Goal: Task Accomplishment & Management: Use online tool/utility

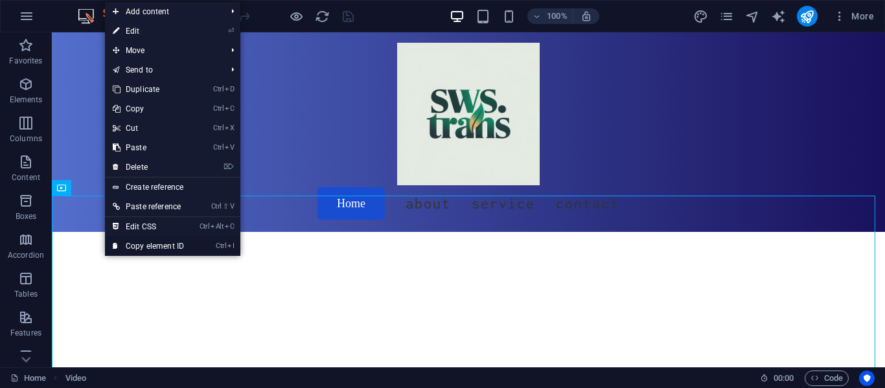
click at [132, 246] on link "Ctrl I Copy element ID" at bounding box center [148, 245] width 87 height 19
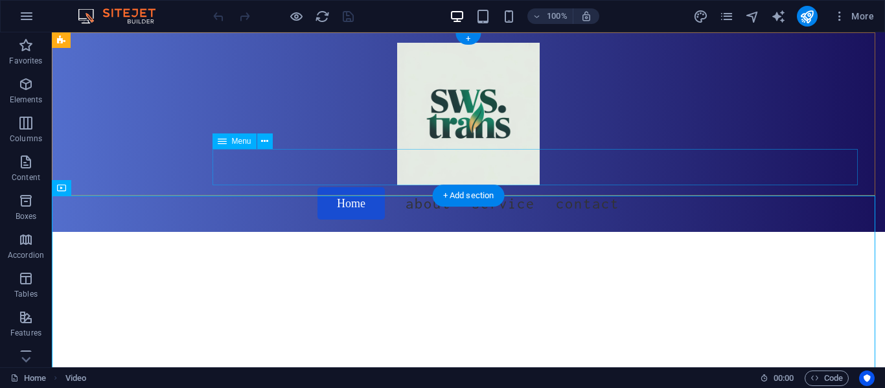
click at [419, 185] on nav "Home About Service Contact" at bounding box center [469, 203] width 788 height 36
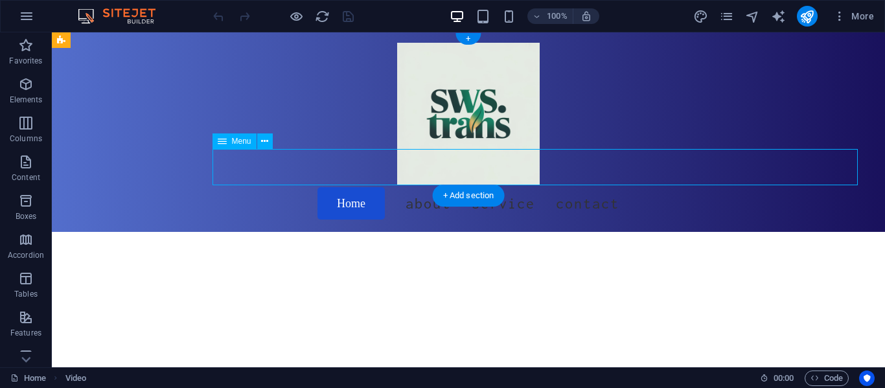
click at [419, 185] on nav "Home About Service Contact" at bounding box center [469, 203] width 788 height 36
select select "search"
select select "default"
select select
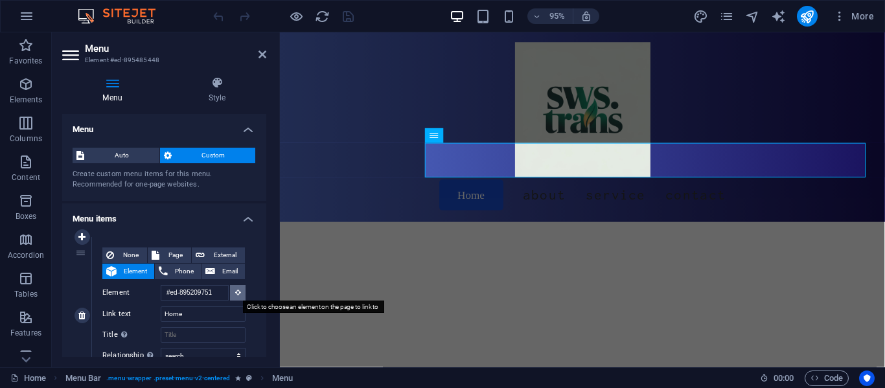
click at [235, 294] on icon at bounding box center [238, 292] width 6 height 6
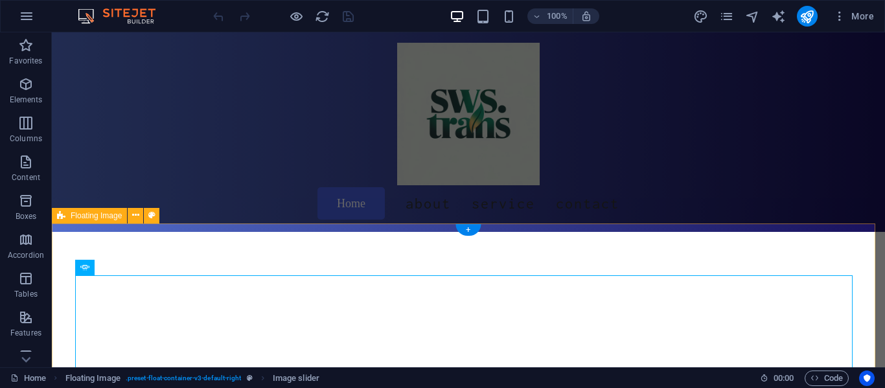
scroll to position [417, 0]
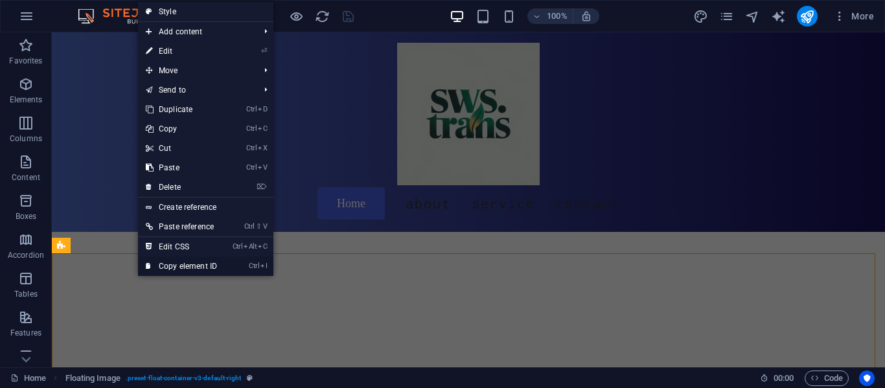
click at [186, 270] on link "Ctrl I Copy element ID" at bounding box center [181, 266] width 87 height 19
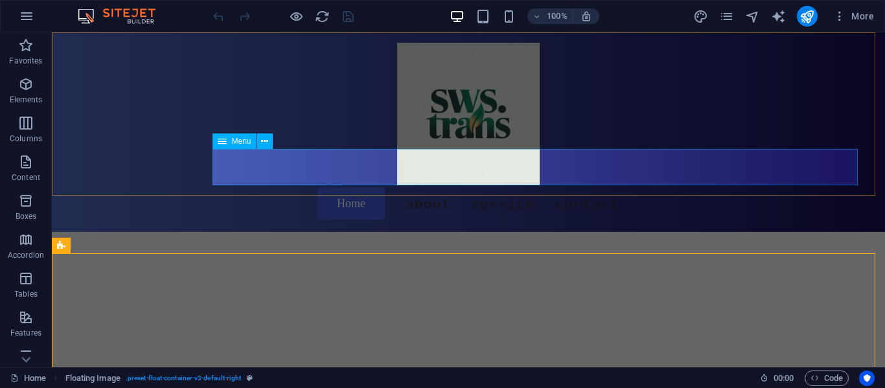
click at [471, 185] on nav "Home About Service Contact" at bounding box center [469, 203] width 788 height 36
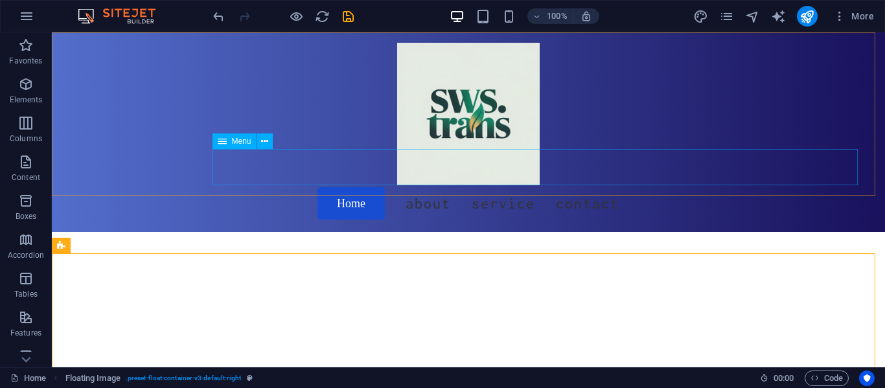
click at [471, 185] on nav "Home About Service Contact" at bounding box center [469, 203] width 788 height 36
select select "search"
select select "default"
select select
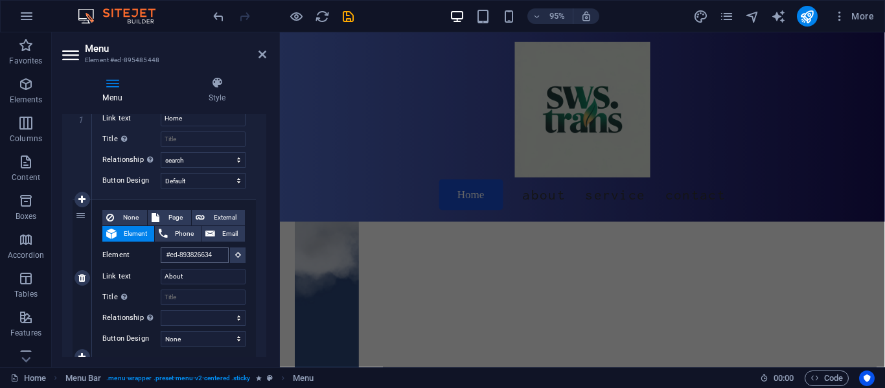
scroll to position [1126, 0]
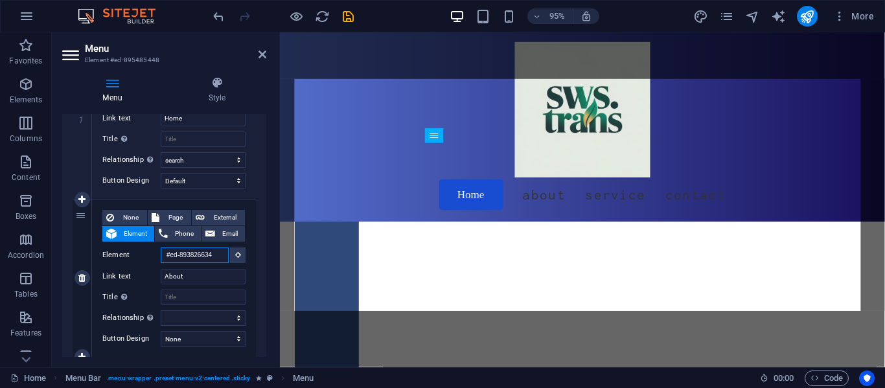
click at [218, 259] on input "#ed-893826634" at bounding box center [195, 256] width 68 height 16
paste input "28"
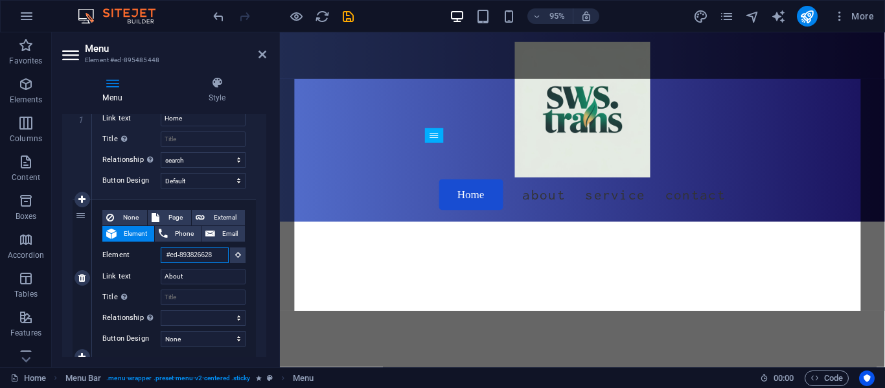
type input "#ed-893826628"
select select
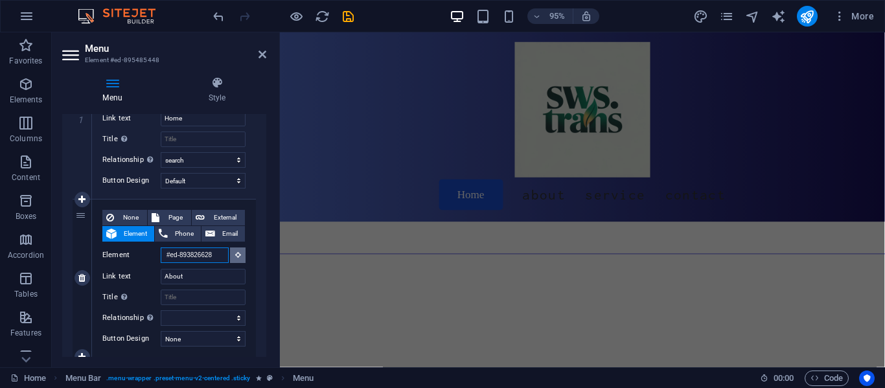
scroll to position [253, 0]
type input "#ed-893826628"
click at [214, 282] on input "About" at bounding box center [203, 277] width 85 height 16
type input "A"
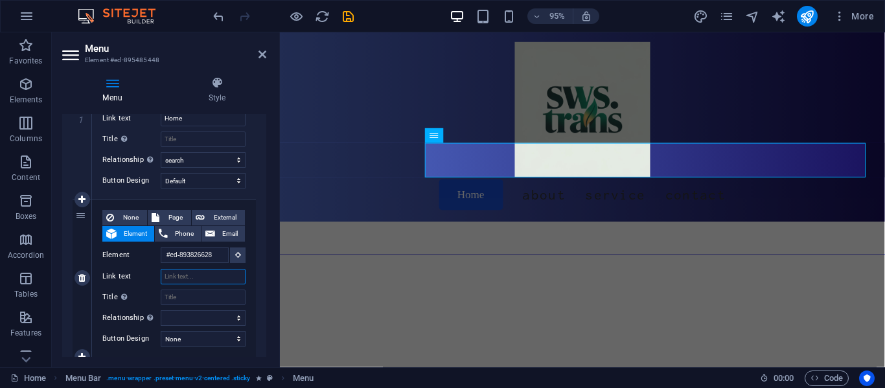
select select
type input "abo"
select select
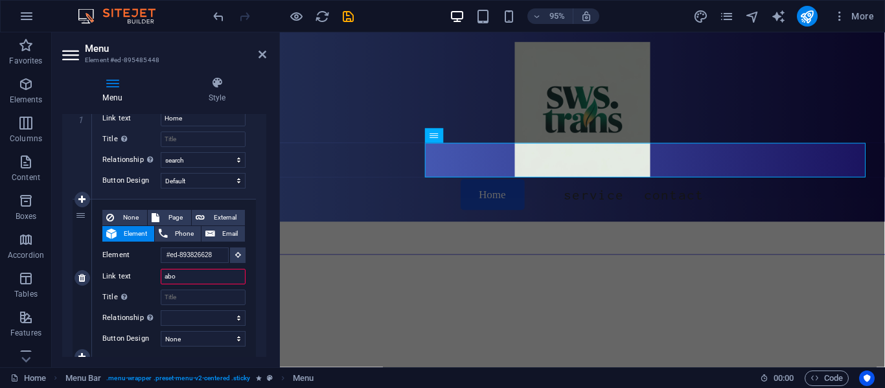
select select
type input "about us"
select select
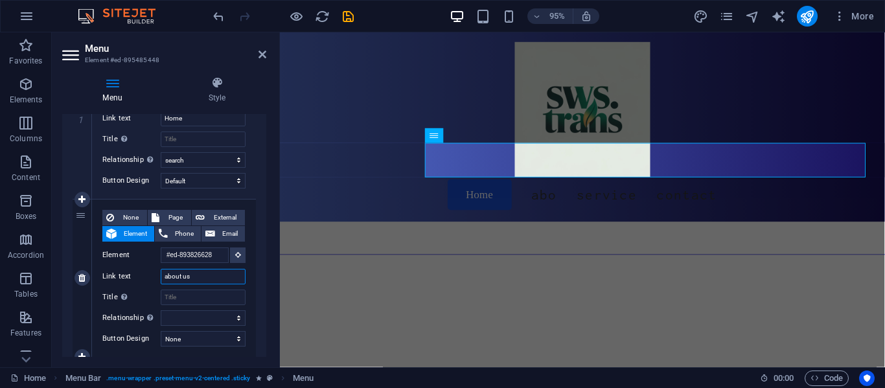
select select
type input "about us"
click at [200, 336] on select "None Default Primary Secondary" at bounding box center [203, 339] width 85 height 16
select select "default"
click at [161, 331] on select "None Default Primary Secondary" at bounding box center [203, 339] width 85 height 16
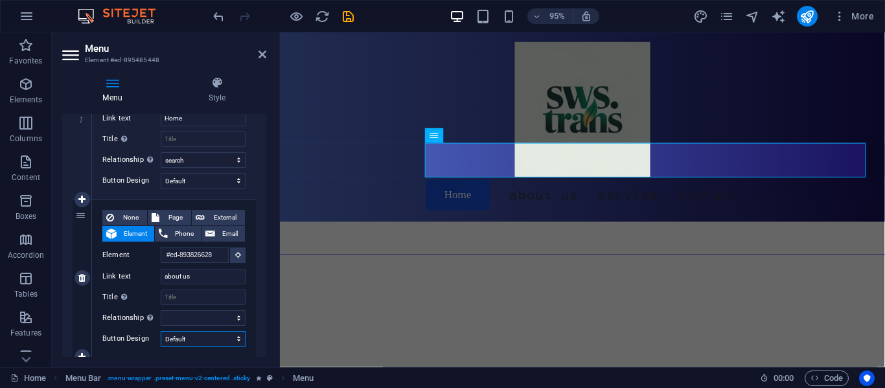
select select
click at [206, 279] on input "about us" at bounding box center [203, 277] width 85 height 16
type input "a"
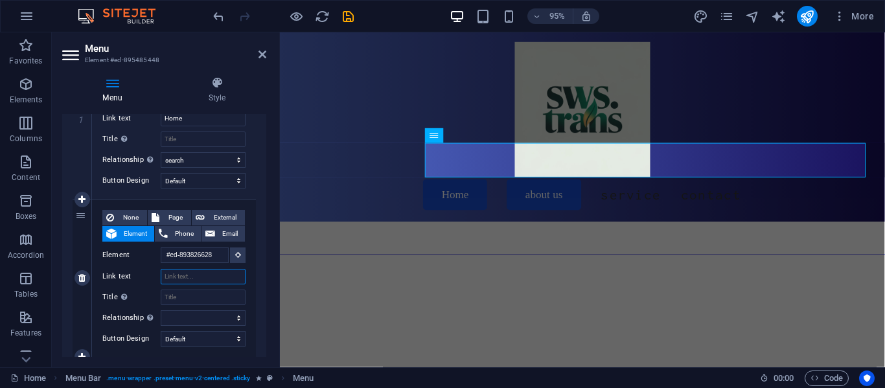
select select
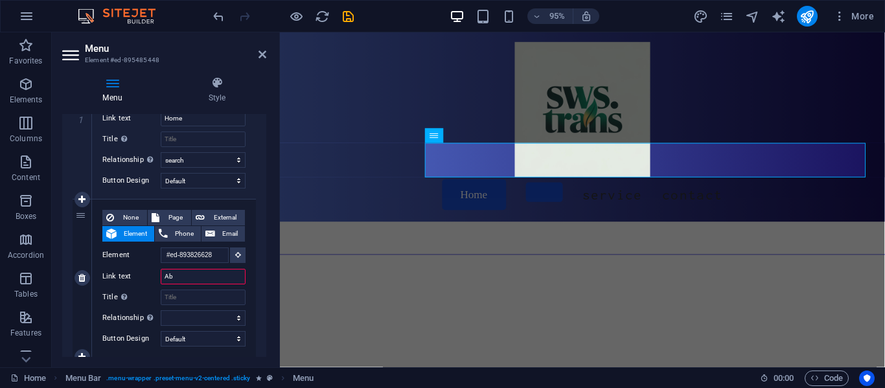
type input "Abo"
select select
type input "About U"
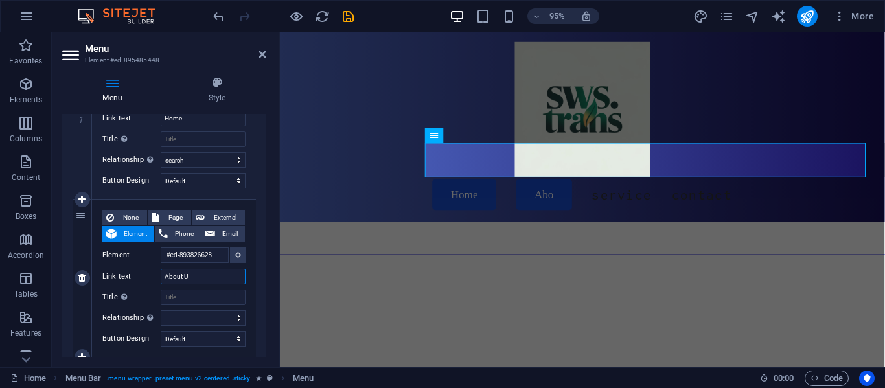
select select
type input "About US"
select select
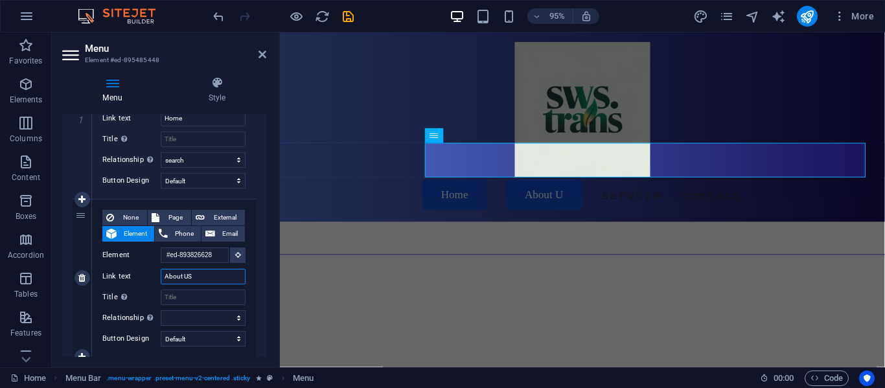
select select
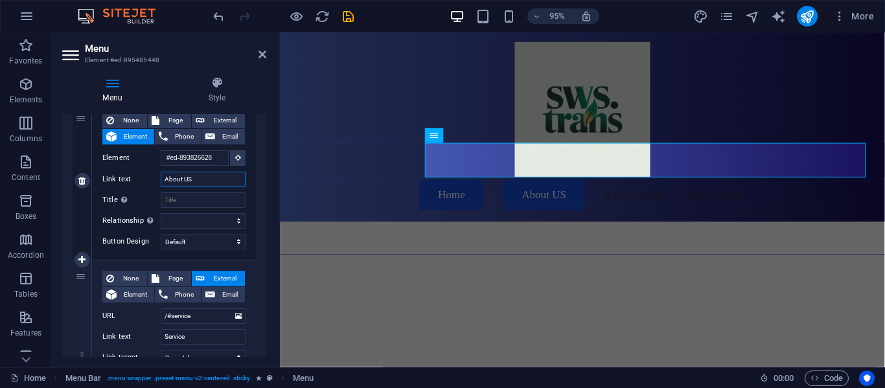
scroll to position [294, 0]
type input "About US"
click at [218, 214] on select "alternate author bookmark external help license next nofollow noreferrer noopen…" at bounding box center [203, 221] width 85 height 16
select select "search"
click at [161, 213] on select "alternate author bookmark external help license next nofollow noreferrer noopen…" at bounding box center [203, 221] width 85 height 16
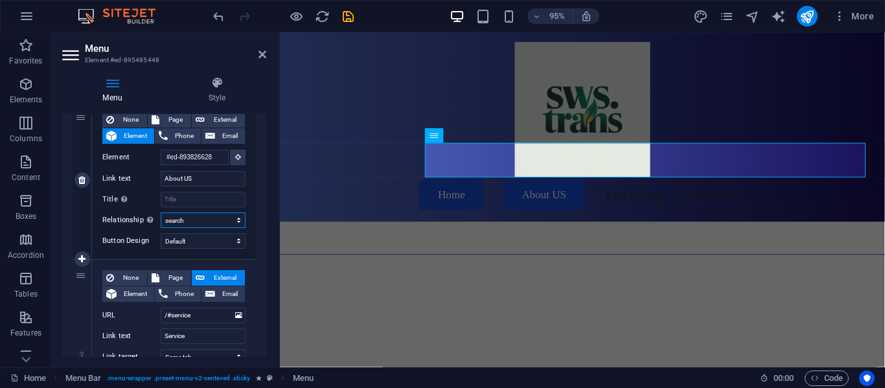
select select
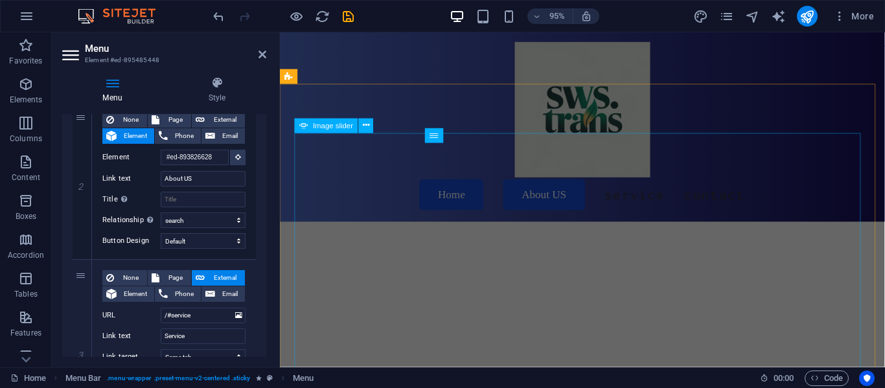
scroll to position [674, 0]
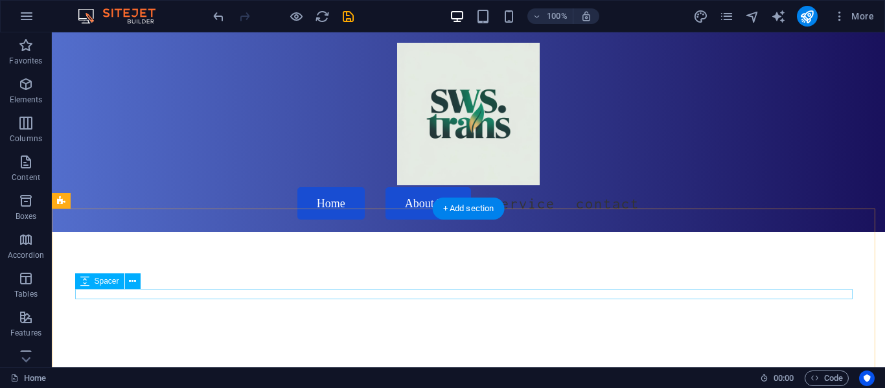
scroll to position [2292, 0]
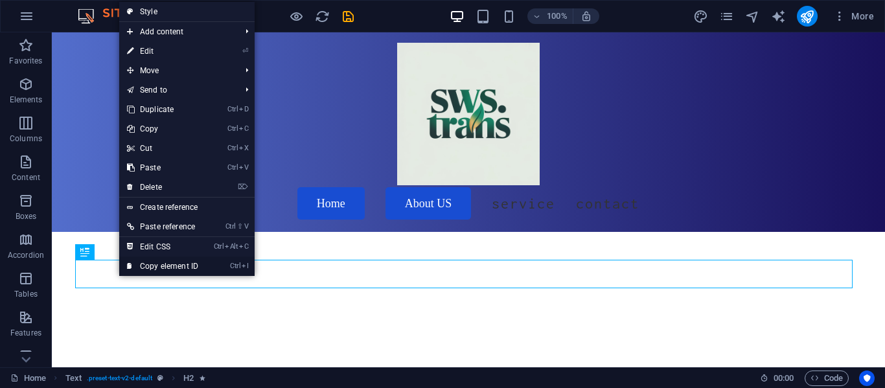
click at [159, 261] on link "Ctrl I Copy element ID" at bounding box center [162, 266] width 87 height 19
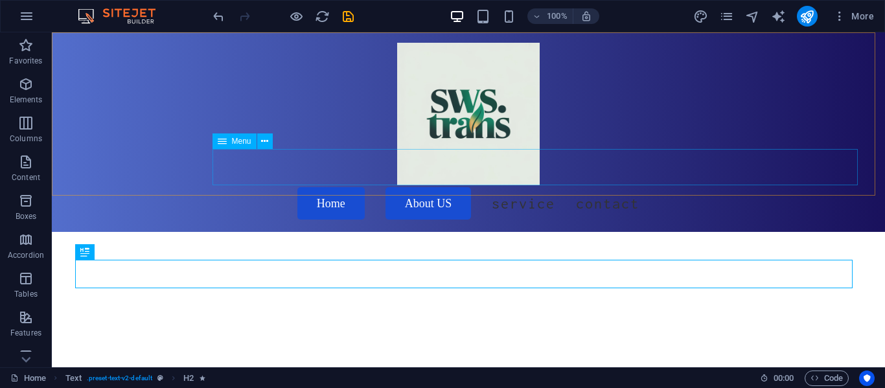
click at [489, 185] on nav "Home About US Service Contact" at bounding box center [469, 203] width 788 height 36
select select "search"
select select "default"
select select "search"
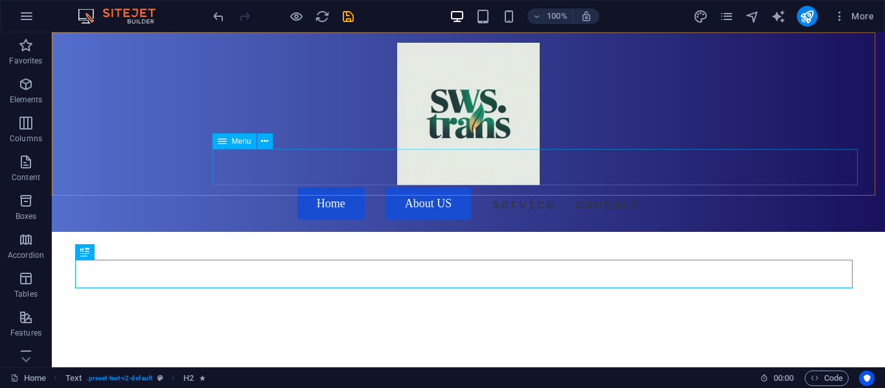
select select "default"
select select
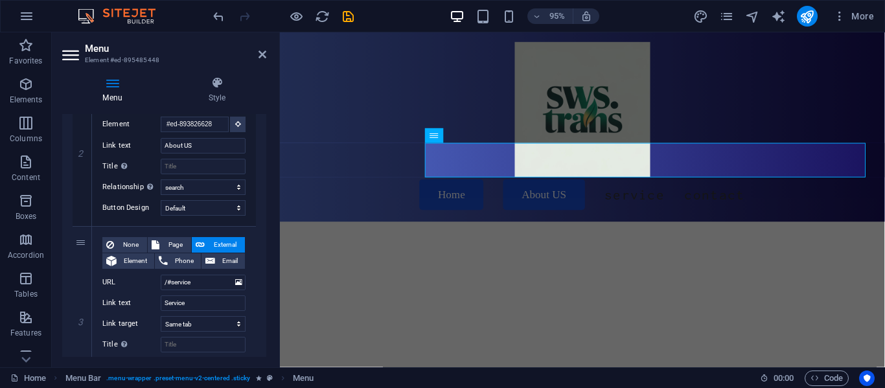
scroll to position [327, 0]
click at [137, 262] on span "Element" at bounding box center [136, 261] width 30 height 16
select select
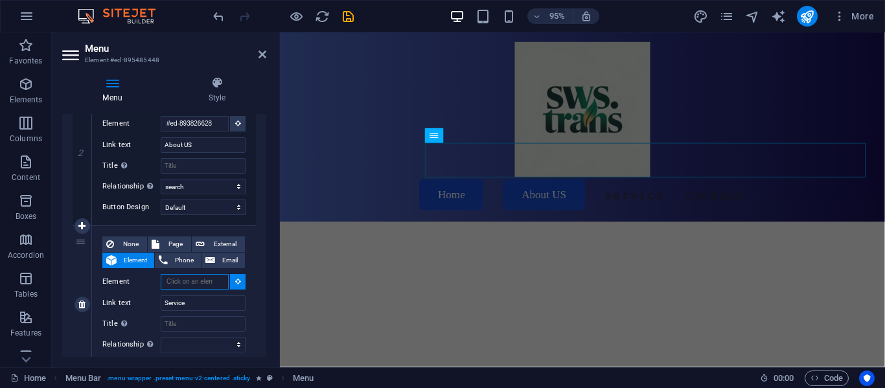
click at [185, 281] on input "Element" at bounding box center [195, 282] width 68 height 16
paste input "#ed-893826640"
type input "#ed-893826640"
select select
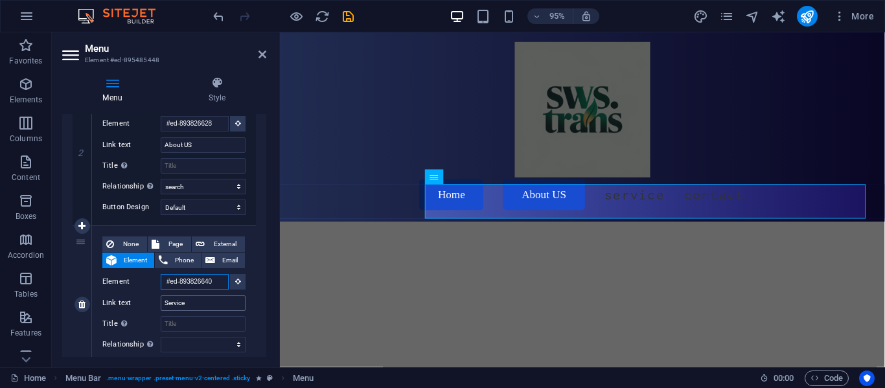
scroll to position [1169, 0]
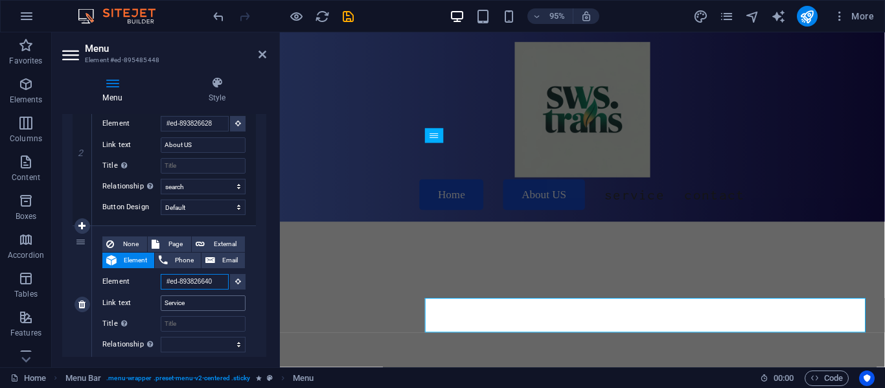
type input "#ed-893826640"
click at [198, 306] on input "Service" at bounding box center [203, 303] width 85 height 16
type input "S"
select select
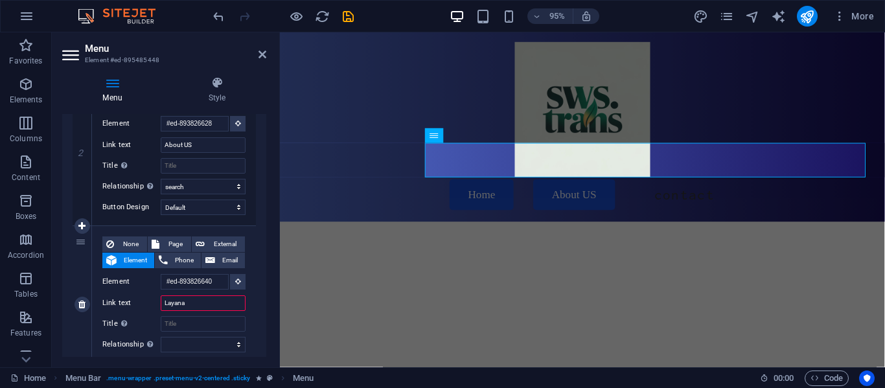
type input "Layanan"
select select
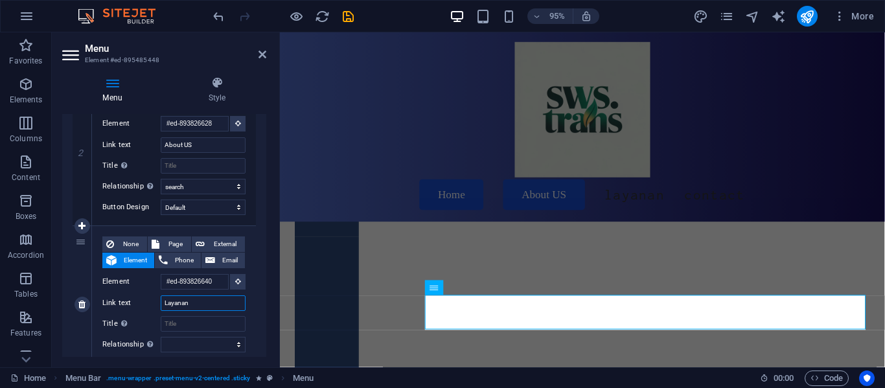
scroll to position [1006, 0]
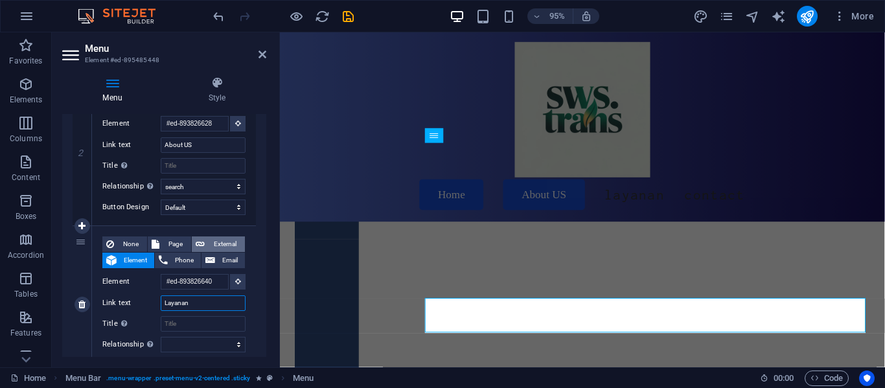
type input "Layanan"
click at [209, 244] on span "External" at bounding box center [225, 244] width 32 height 16
select select "blank"
select select
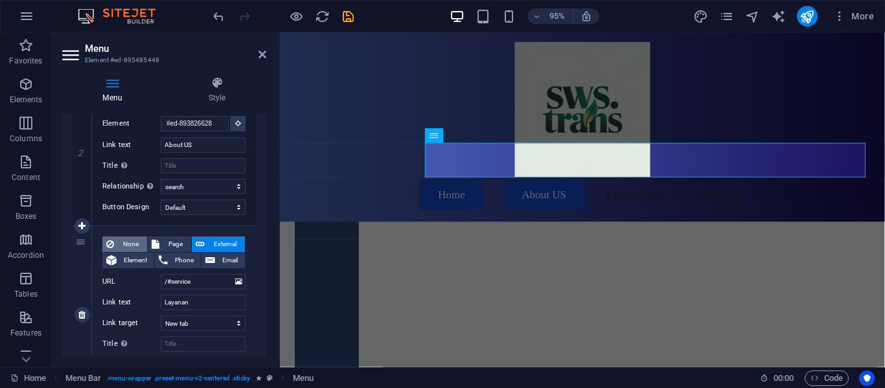
click at [141, 240] on span "None" at bounding box center [130, 244] width 25 height 16
select select
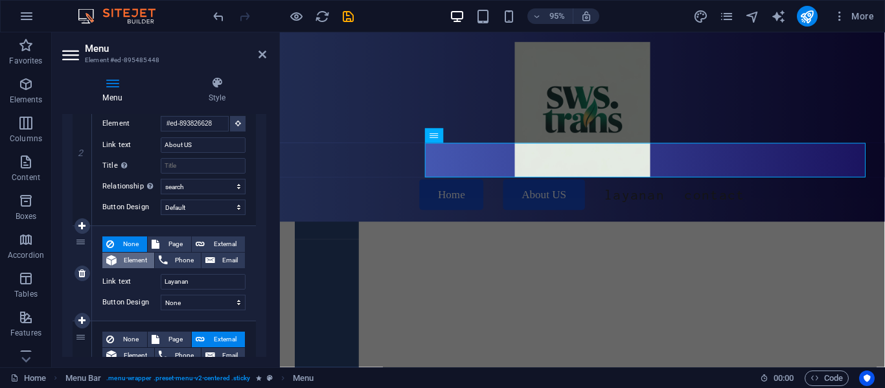
click at [129, 253] on span "Element" at bounding box center [136, 261] width 30 height 16
select select
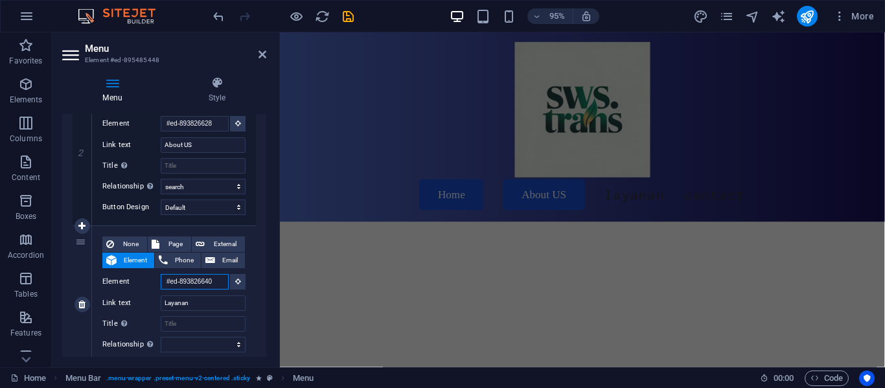
scroll to position [2272, 0]
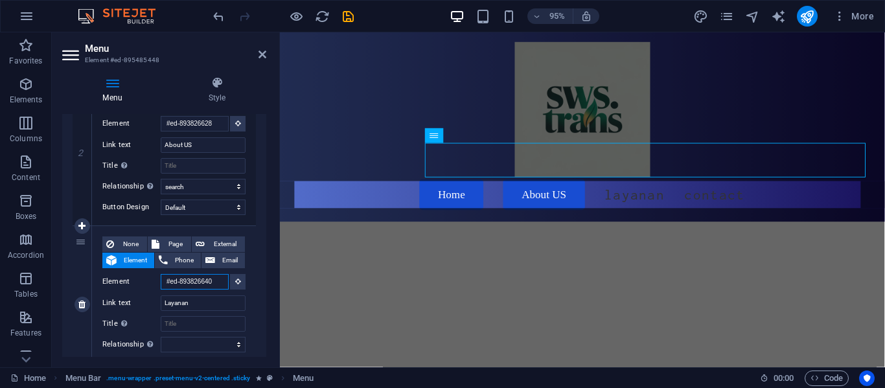
click at [219, 284] on input "#ed-893826640" at bounding box center [195, 282] width 68 height 16
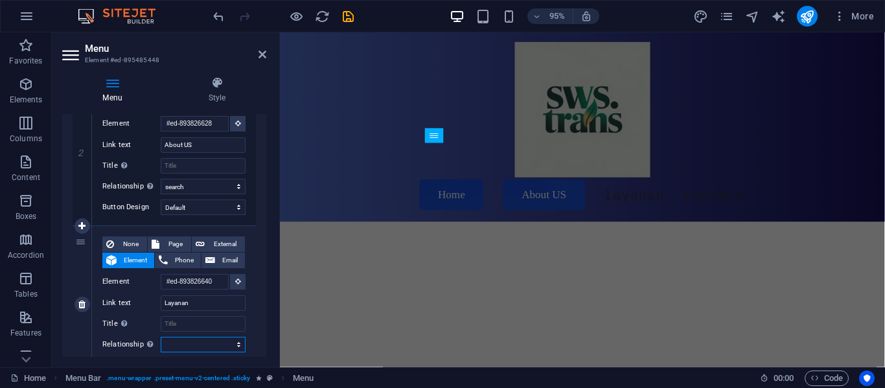
scroll to position [0, 0]
click at [194, 342] on select "alternate author bookmark external help license next nofollow noreferrer noopen…" at bounding box center [203, 345] width 85 height 16
select select "search"
click at [161, 337] on select "alternate author bookmark external help license next nofollow noreferrer noopen…" at bounding box center [203, 345] width 85 height 16
select select
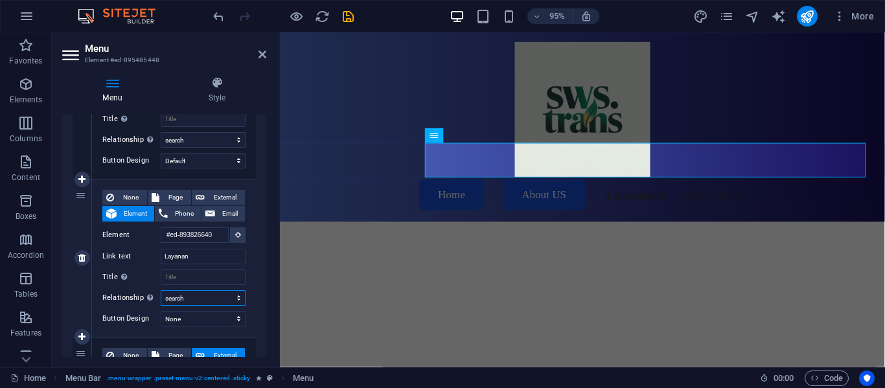
scroll to position [377, 0]
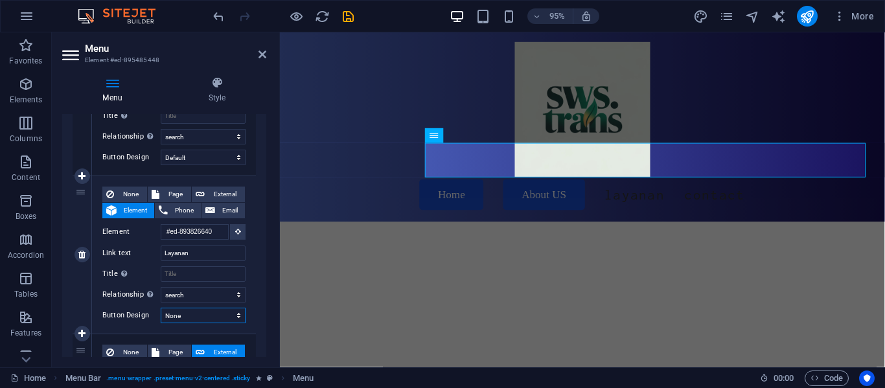
click at [201, 312] on select "None Default Primary Secondary" at bounding box center [203, 316] width 85 height 16
select select "default"
click at [161, 308] on select "None Default Primary Secondary" at bounding box center [203, 316] width 85 height 16
select select
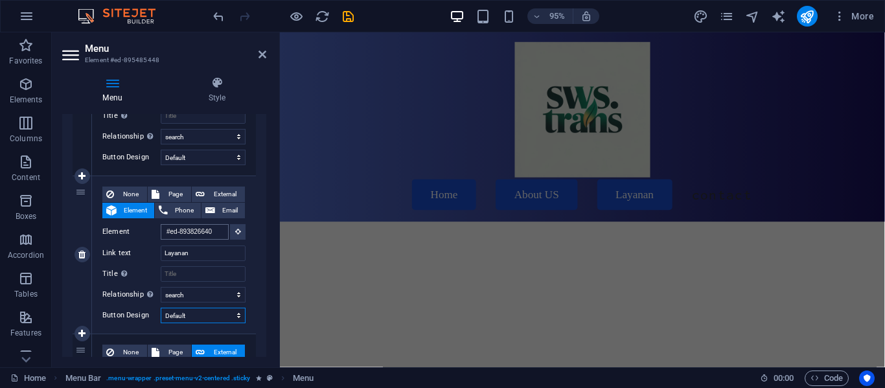
scroll to position [2272, 0]
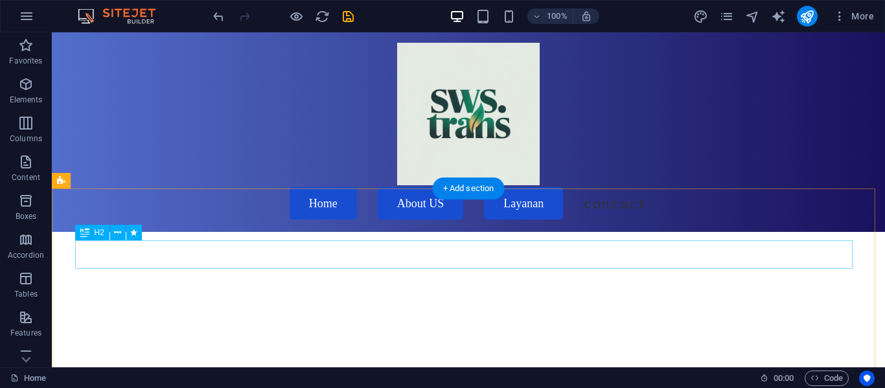
scroll to position [2965, 0]
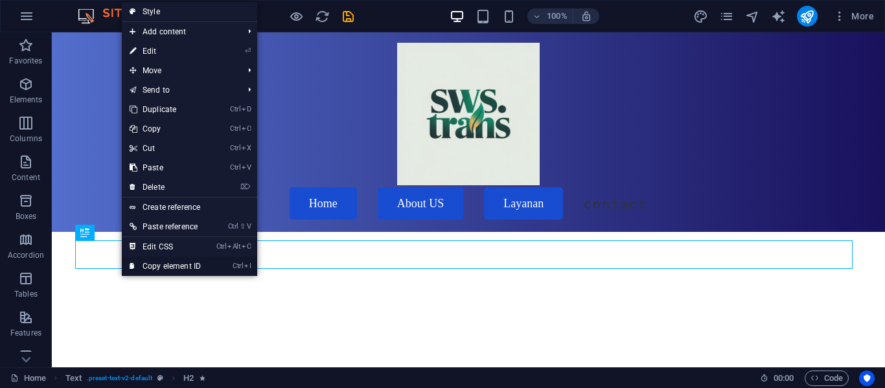
click at [147, 265] on link "Ctrl I Copy element ID" at bounding box center [165, 266] width 87 height 19
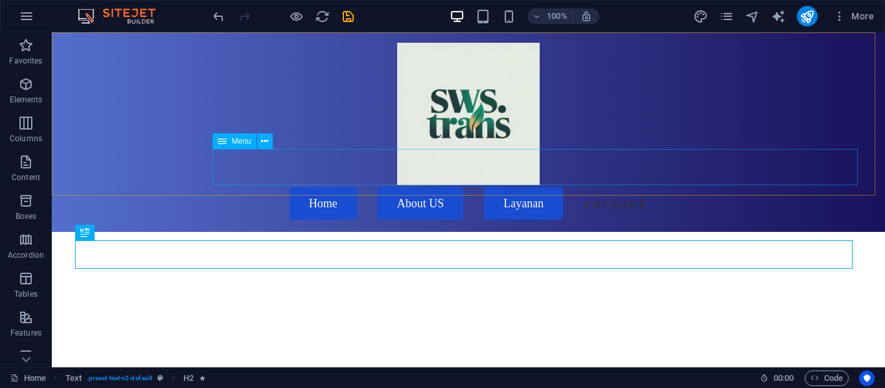
click at [408, 185] on nav "Home About US Layanan Contact" at bounding box center [469, 203] width 788 height 36
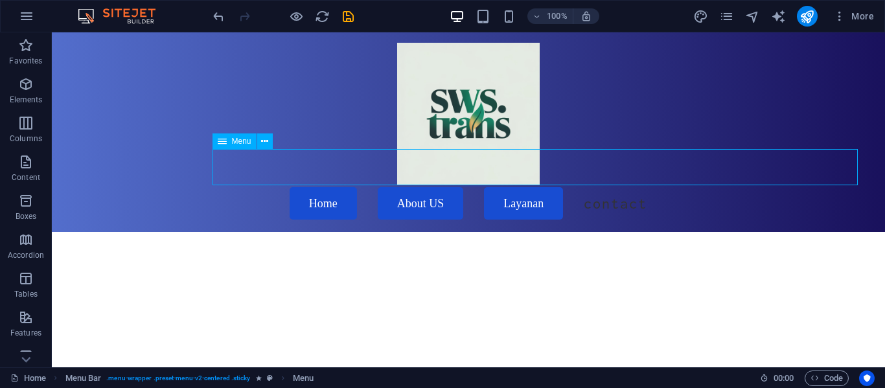
click at [408, 185] on nav "Home About US Layanan Contact" at bounding box center [469, 203] width 788 height 36
select select "search"
select select "default"
select select "search"
select select "default"
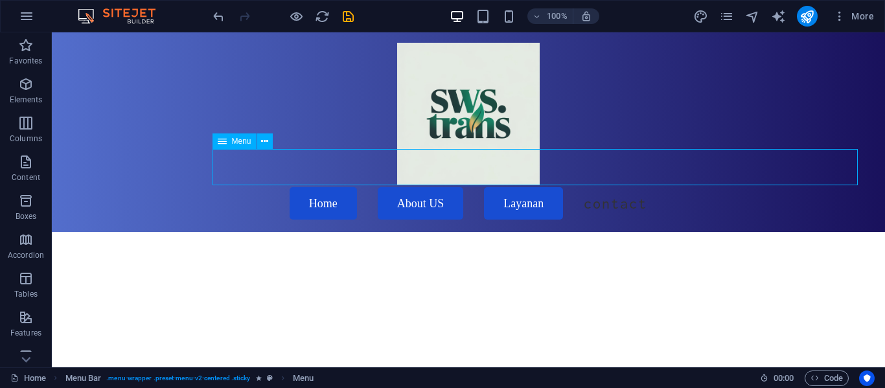
select select "search"
select select "default"
select select
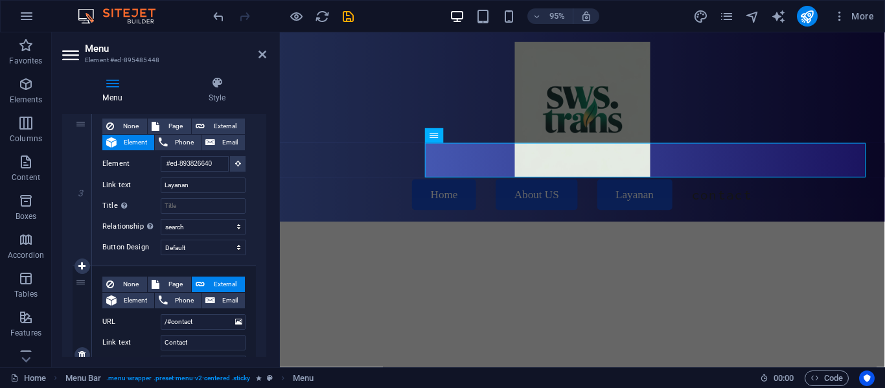
scroll to position [444, 0]
click at [117, 282] on button "None" at bounding box center [124, 285] width 45 height 16
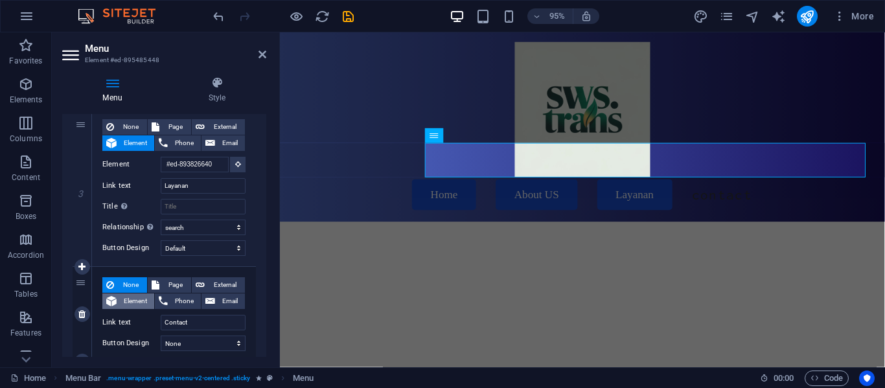
click at [121, 298] on span "Element" at bounding box center [136, 302] width 30 height 16
select select
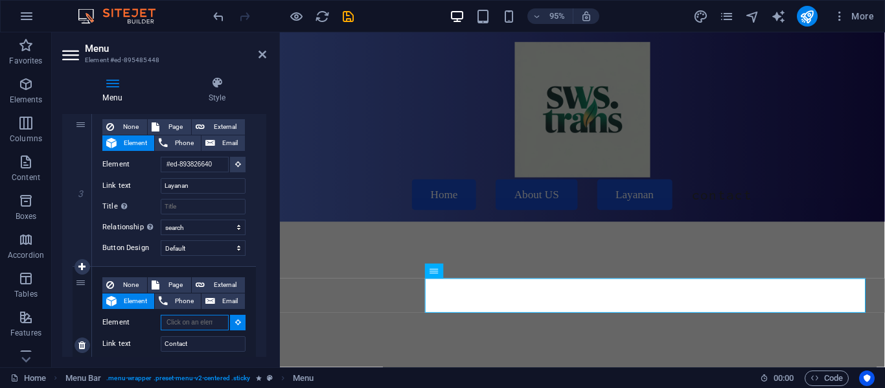
scroll to position [2746, 0]
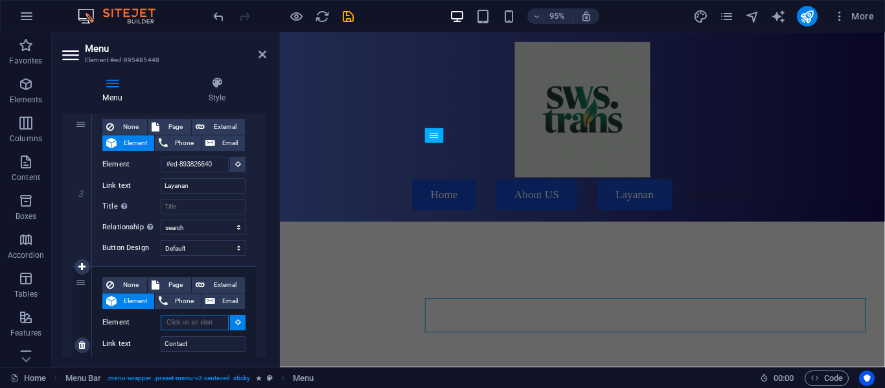
click at [189, 324] on input "Element" at bounding box center [195, 323] width 68 height 16
paste input "#ed-894904812"
type input "#ed-894904812"
select select
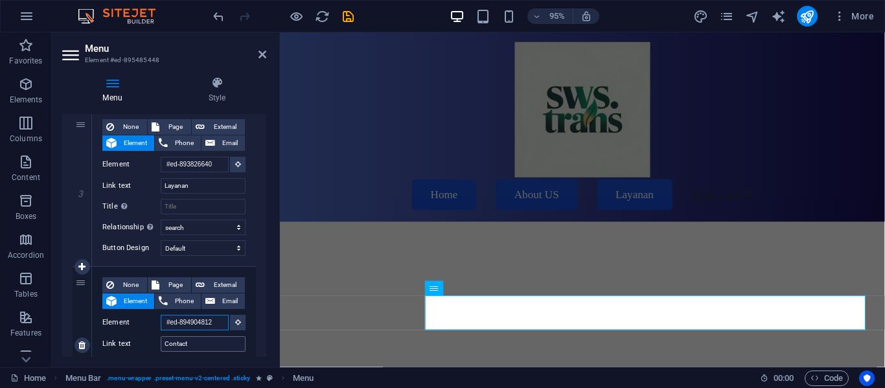
scroll to position [2583, 0]
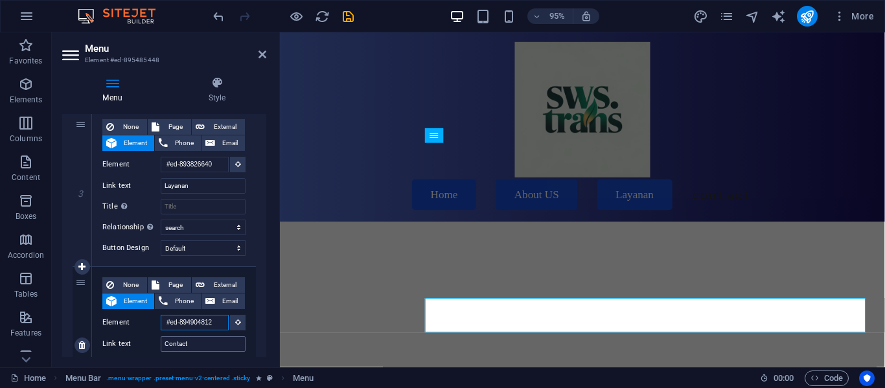
type input "#ed-894904812"
click at [192, 340] on input "Contact" at bounding box center [203, 344] width 85 height 16
type input "Conta"
select select
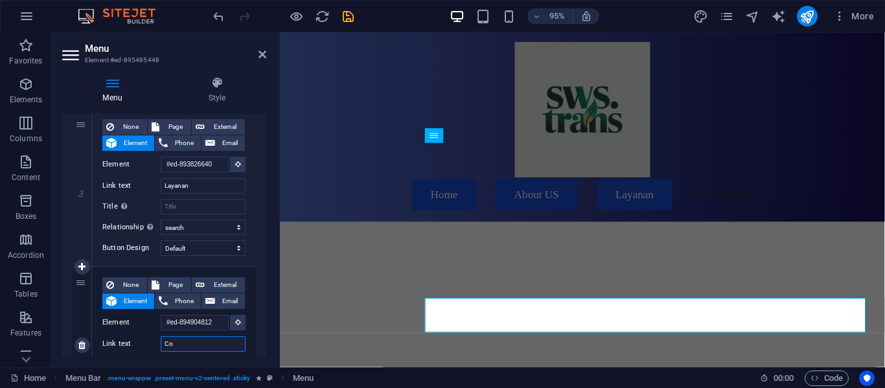
type input "C"
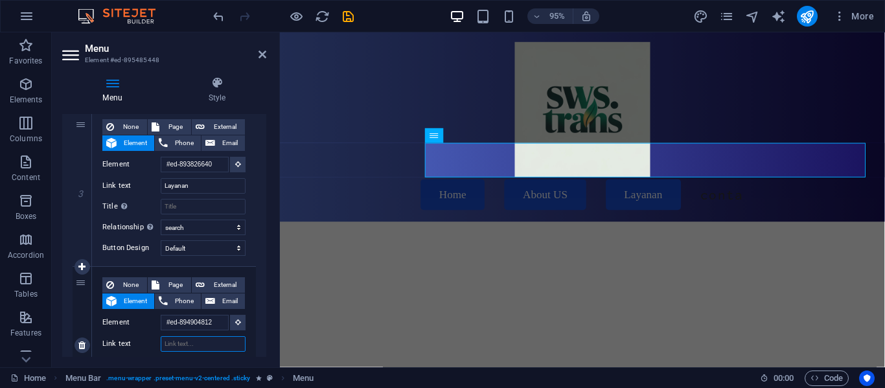
select select
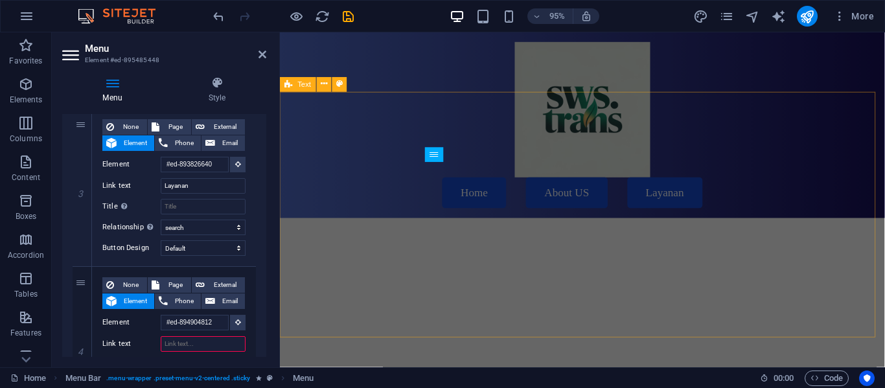
scroll to position [3002, 0]
click at [227, 338] on input "Link text" at bounding box center [203, 344] width 85 height 16
type input "Unit"
select select
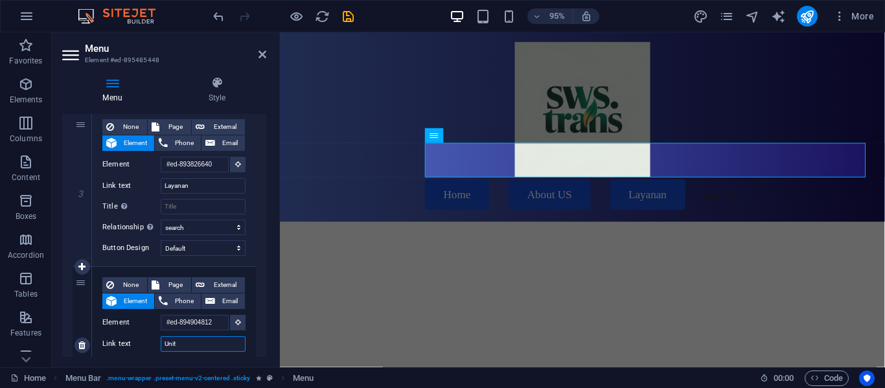
scroll to position [548, 0]
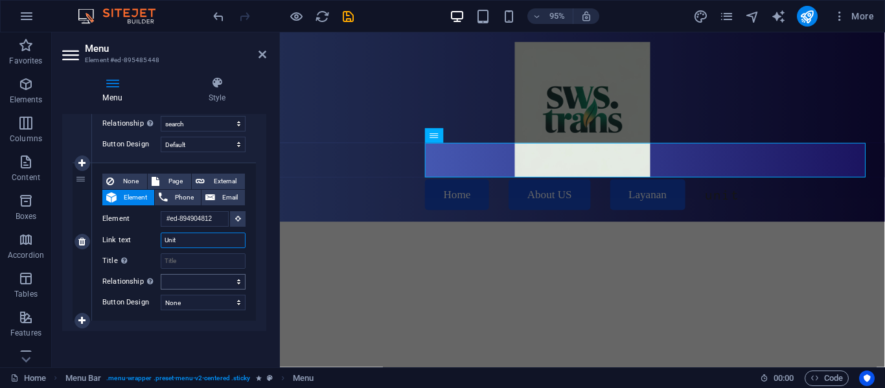
type input "Unit"
click at [220, 282] on select "alternate author bookmark external help license next nofollow noreferrer noopen…" at bounding box center [203, 282] width 85 height 16
select select "search"
click at [161, 274] on select "alternate author bookmark external help license next nofollow noreferrer noopen…" at bounding box center [203, 282] width 85 height 16
drag, startPoint x: 212, startPoint y: 297, endPoint x: 188, endPoint y: 335, distance: 45.1
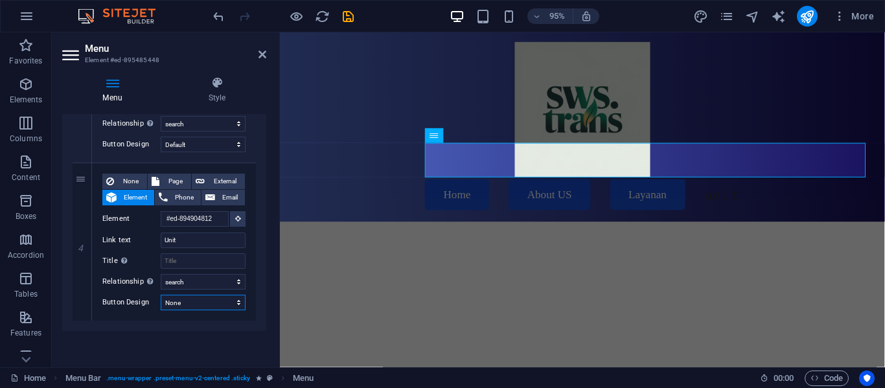
click at [188, 335] on div "Menu Auto Custom Create custom menu items for this menu. Recommended for one-pa…" at bounding box center [164, 235] width 204 height 243
select select "default"
click at [161, 295] on select "None Default Primary Secondary" at bounding box center [203, 303] width 85 height 16
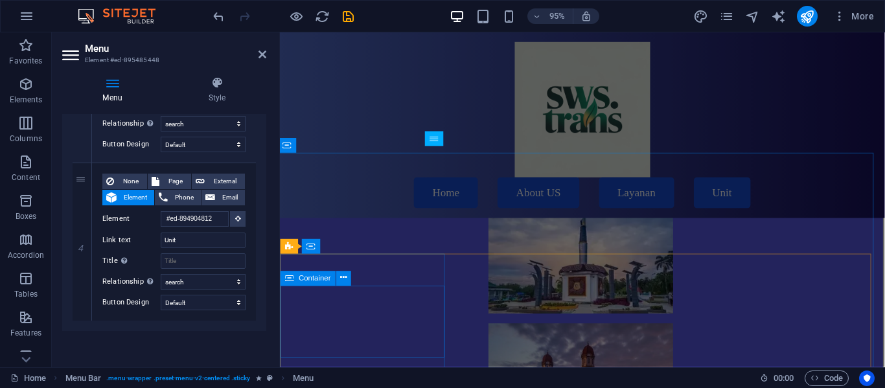
scroll to position [8038, 2]
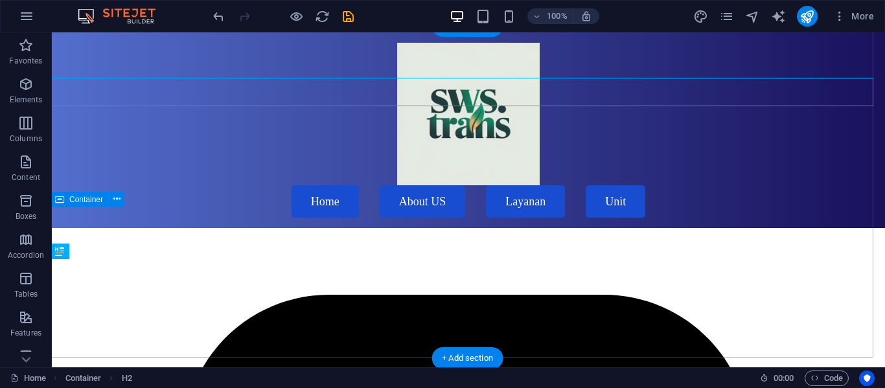
scroll to position [9050, 2]
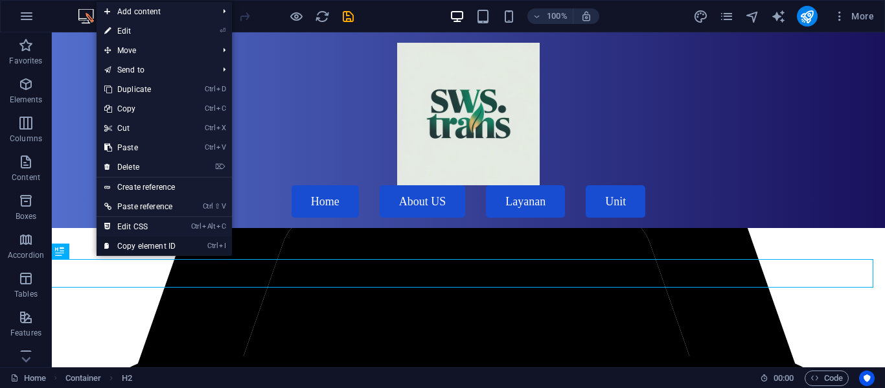
click at [154, 244] on link "Ctrl I Copy element ID" at bounding box center [140, 245] width 87 height 19
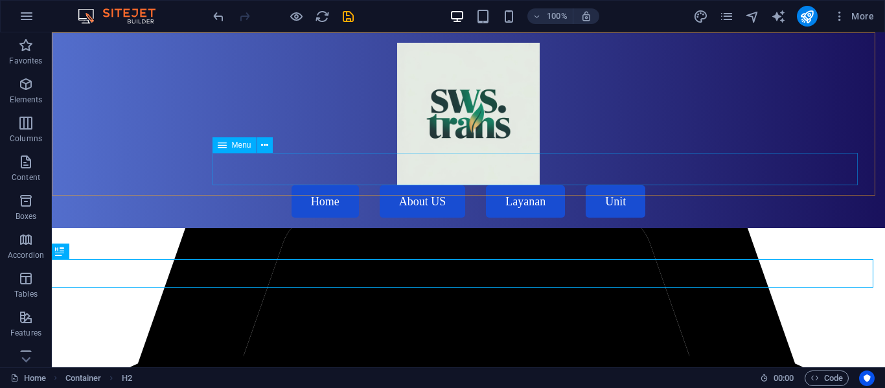
click at [455, 185] on nav "Home About US Layanan Unit" at bounding box center [469, 201] width 788 height 32
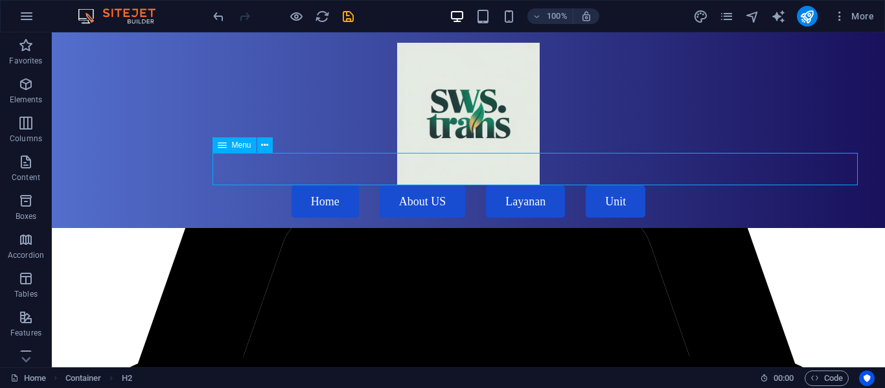
click at [455, 185] on nav "Home About US Layanan Unit" at bounding box center [469, 201] width 788 height 32
select select "search"
select select "default"
select select "search"
select select "default"
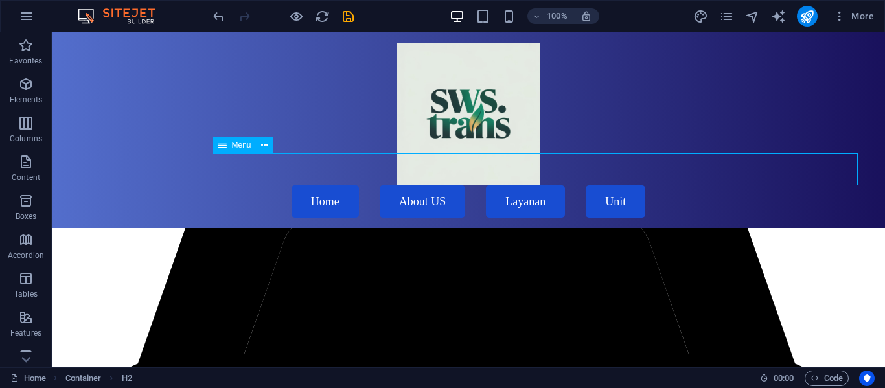
select select "search"
select select "default"
select select "search"
select select "default"
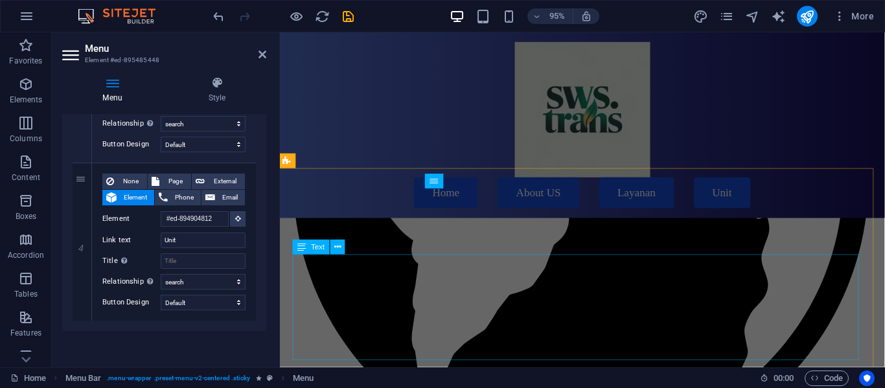
scroll to position [7296, 2]
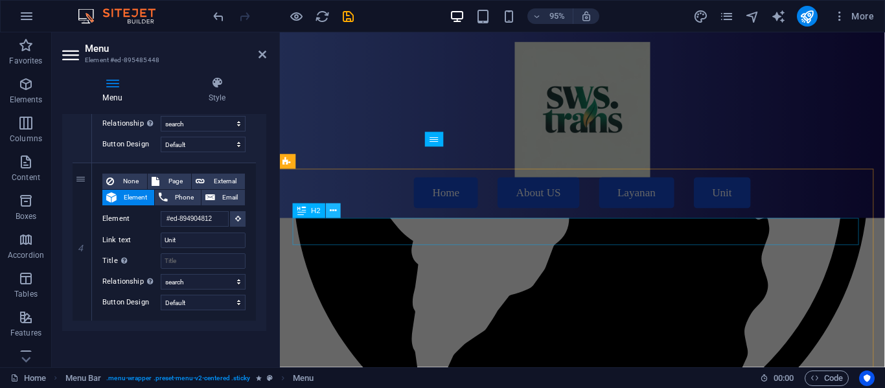
click at [336, 218] on button at bounding box center [334, 210] width 15 height 15
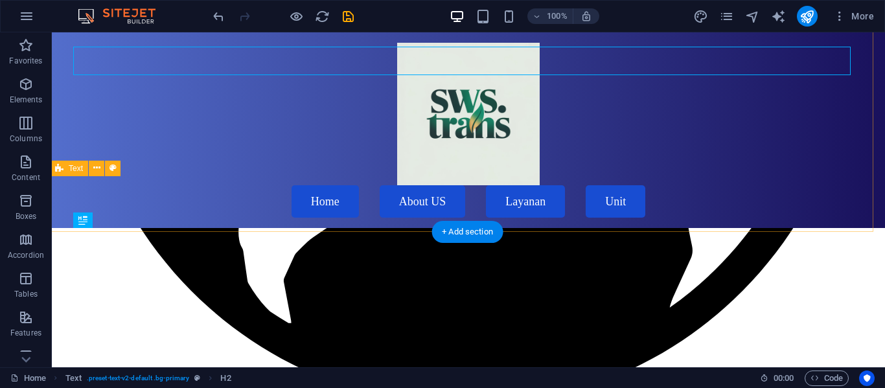
scroll to position [8227, 2]
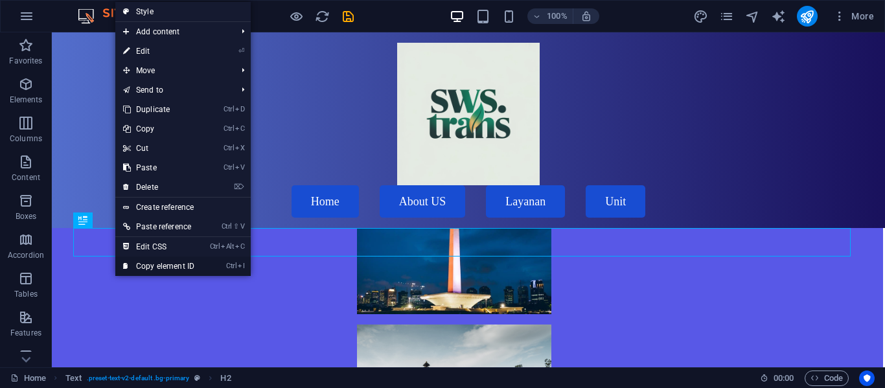
click at [163, 266] on link "Ctrl I Copy element ID" at bounding box center [158, 266] width 87 height 19
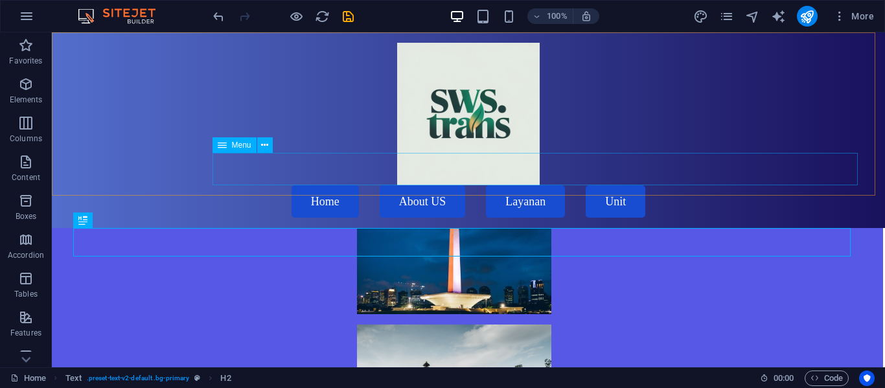
click at [455, 185] on nav "Home About US Layanan Unit" at bounding box center [469, 201] width 788 height 32
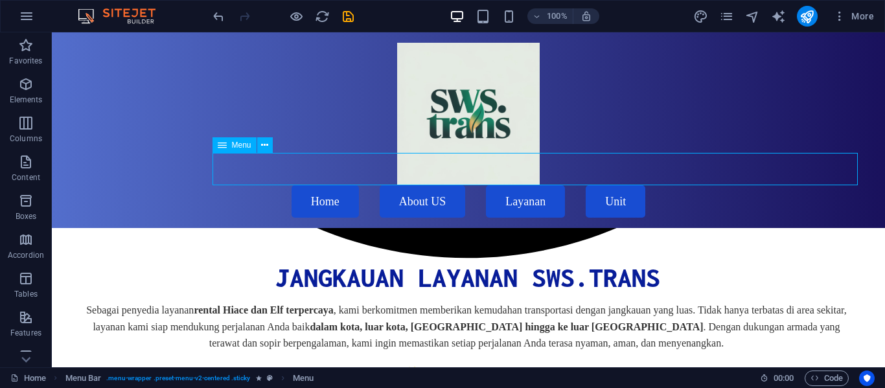
select select "search"
select select "default"
select select "search"
select select "default"
select select "search"
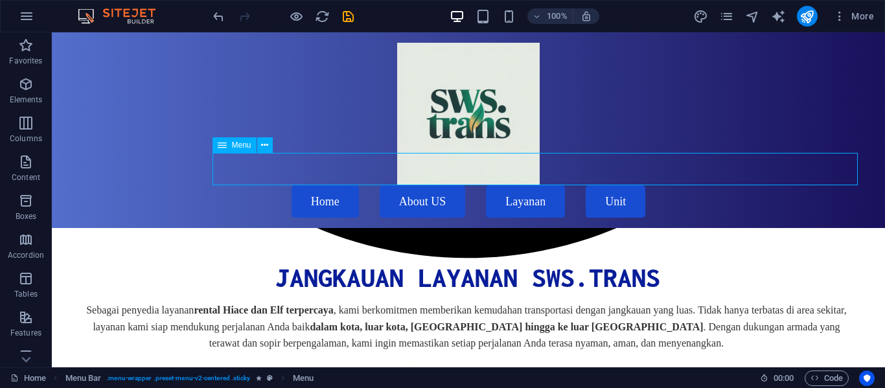
select select "default"
select select "search"
select select "default"
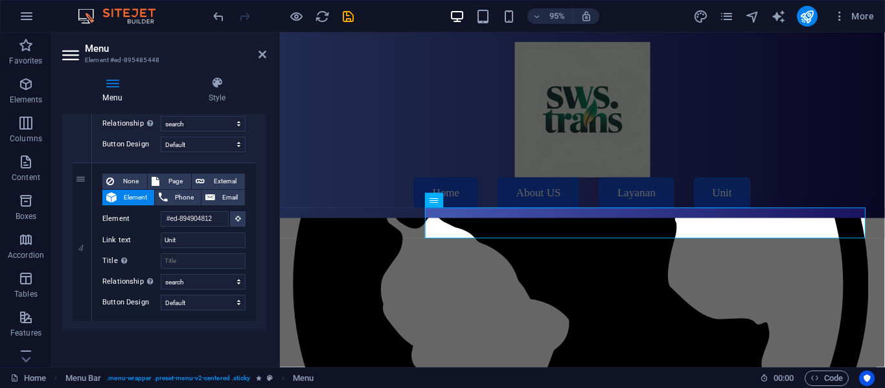
scroll to position [7133, 2]
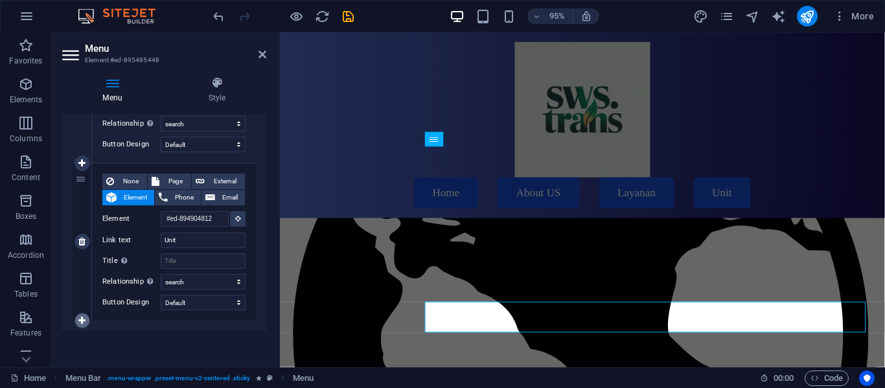
click at [86, 317] on icon at bounding box center [81, 320] width 7 height 9
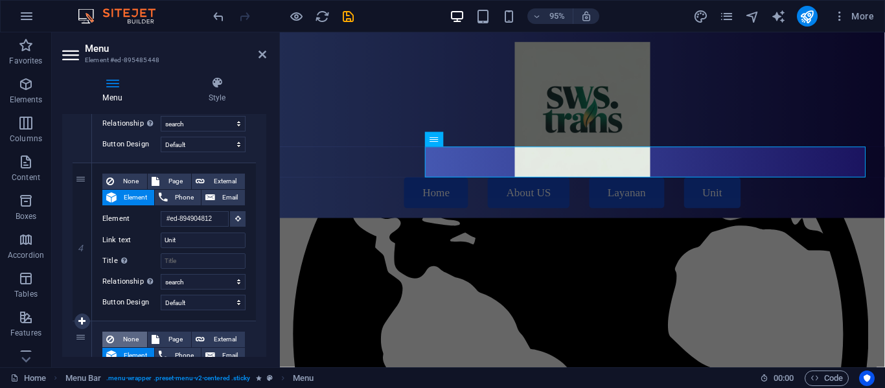
click at [124, 334] on span "None" at bounding box center [130, 340] width 25 height 16
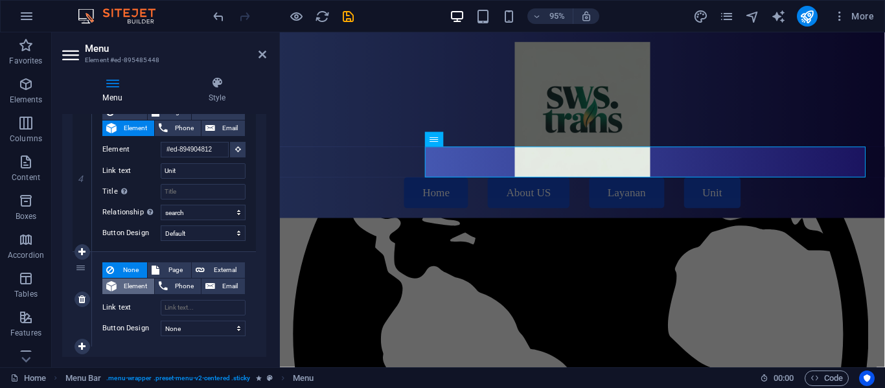
click at [137, 284] on span "Element" at bounding box center [136, 287] width 30 height 16
select select
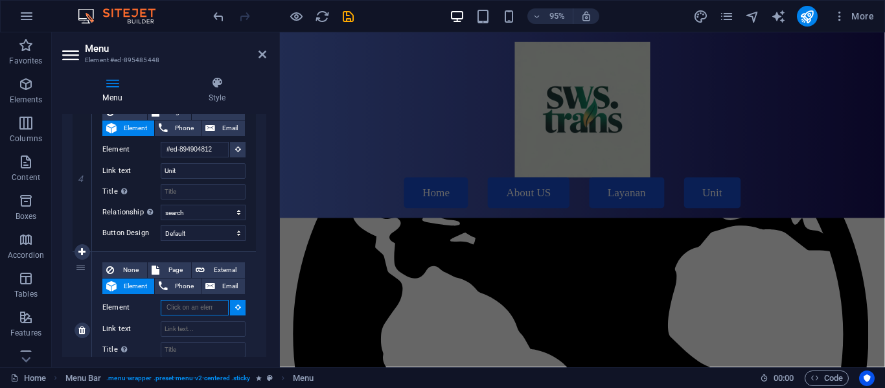
scroll to position [0, 2]
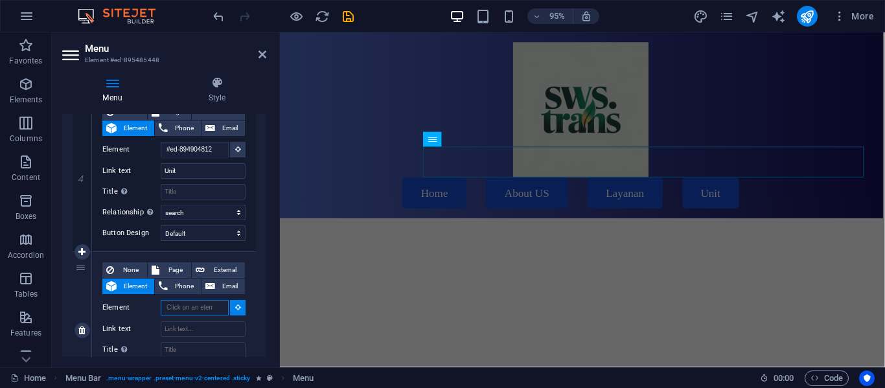
paste input "#ed-894904824"
type input "#ed-894904824"
select select
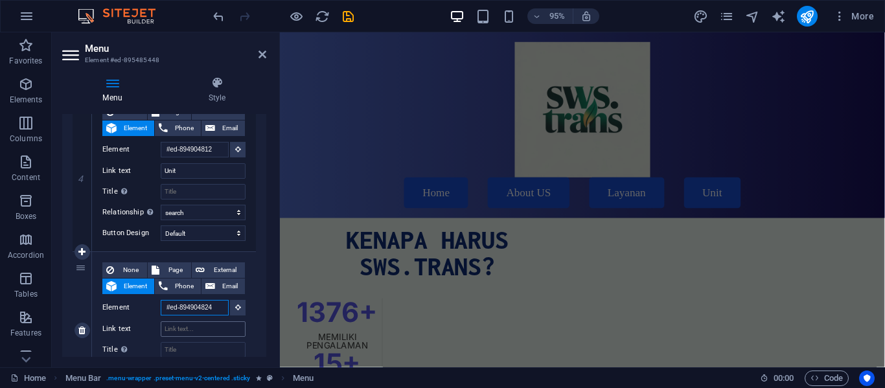
scroll to position [6970, 2]
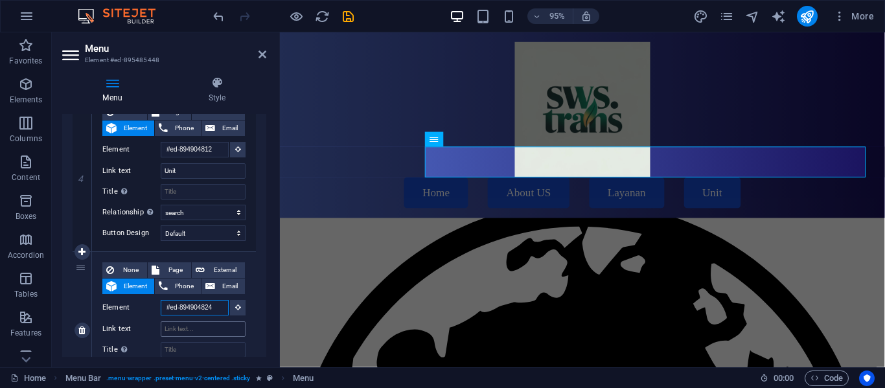
type input "#ed-894904824"
click at [208, 327] on input "Link text" at bounding box center [203, 329] width 85 height 16
type input "Gal"
select select
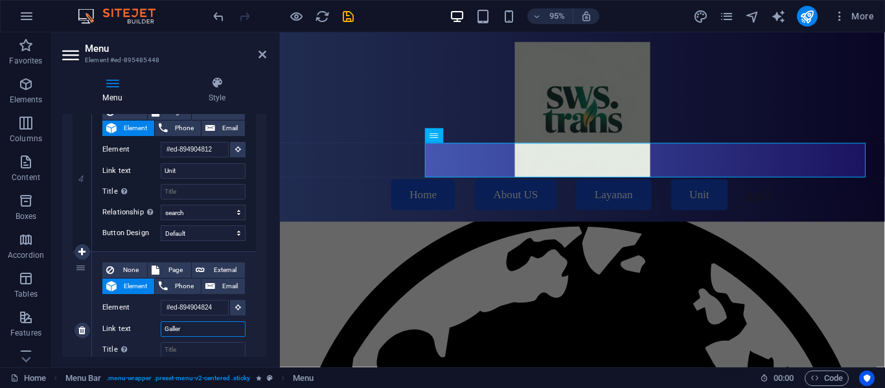
type input "Gallery"
select select
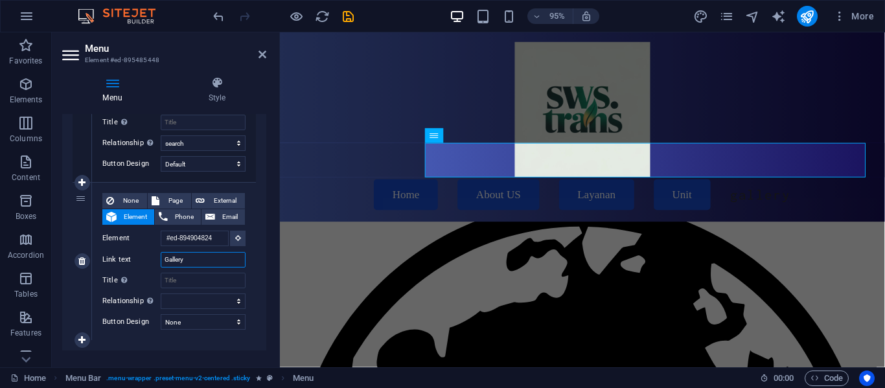
scroll to position [687, 0]
type input "Gallery"
click at [213, 321] on select "None Default Primary Secondary" at bounding box center [203, 322] width 85 height 16
select select "default"
click at [161, 314] on select "None Default Primary Secondary" at bounding box center [203, 322] width 85 height 16
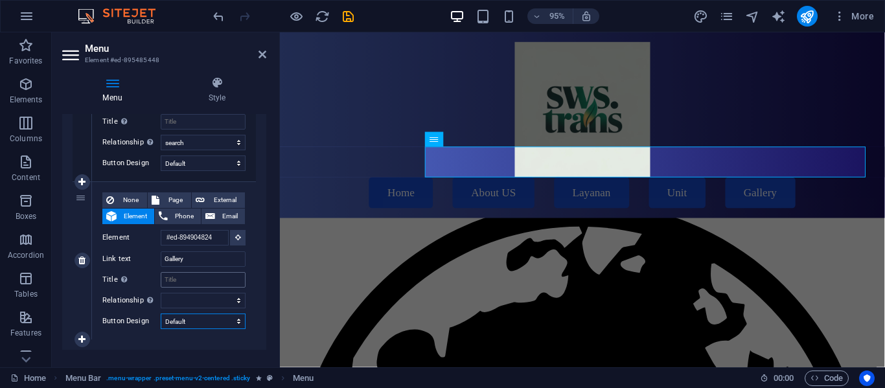
scroll to position [706, 0]
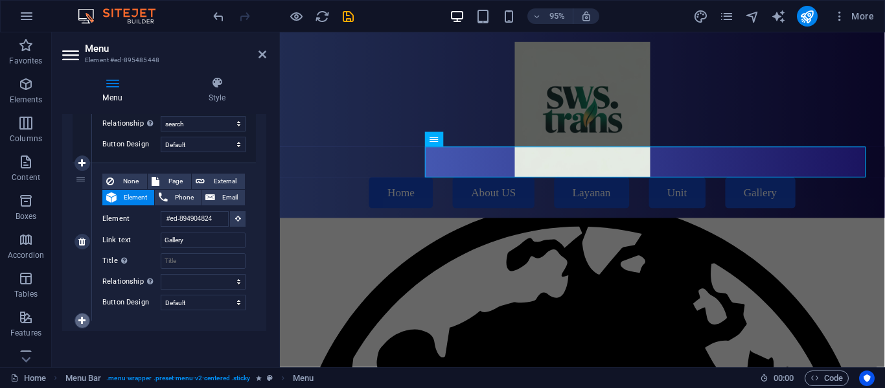
click at [82, 319] on icon at bounding box center [81, 320] width 7 height 9
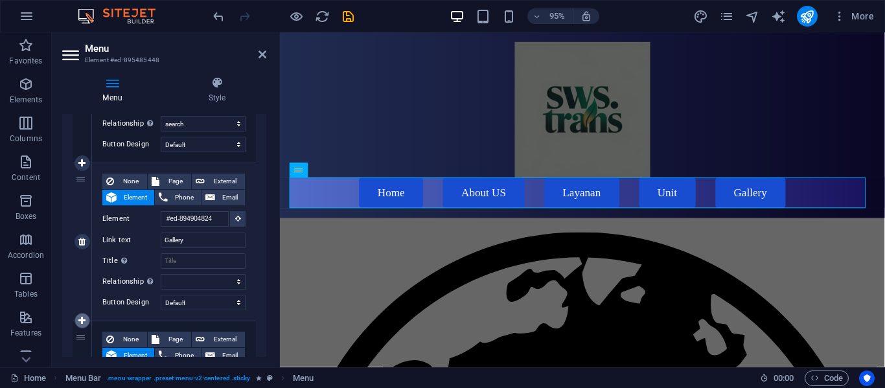
scroll to position [7002, 2]
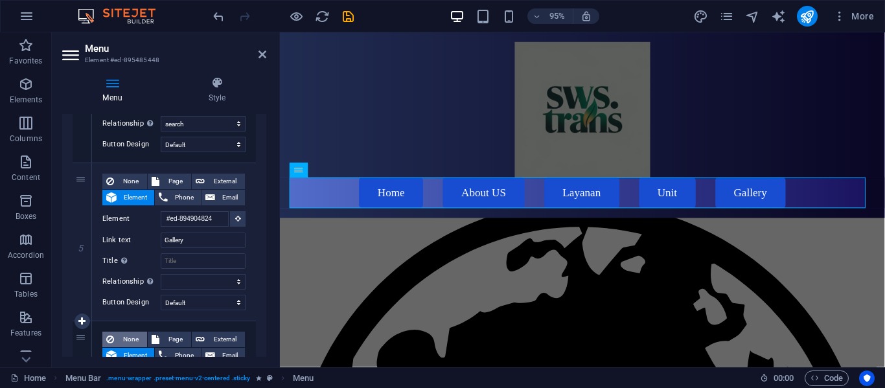
click at [115, 336] on button "None" at bounding box center [124, 340] width 45 height 16
select select
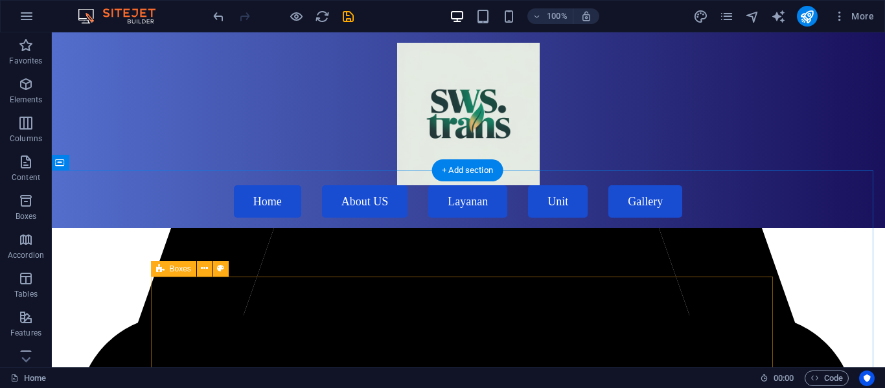
scroll to position [9091, 2]
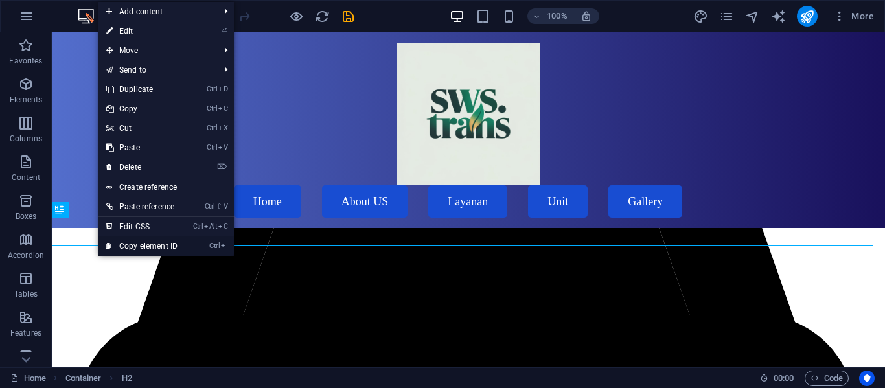
click at [122, 239] on link "Ctrl I Copy element ID" at bounding box center [141, 245] width 87 height 19
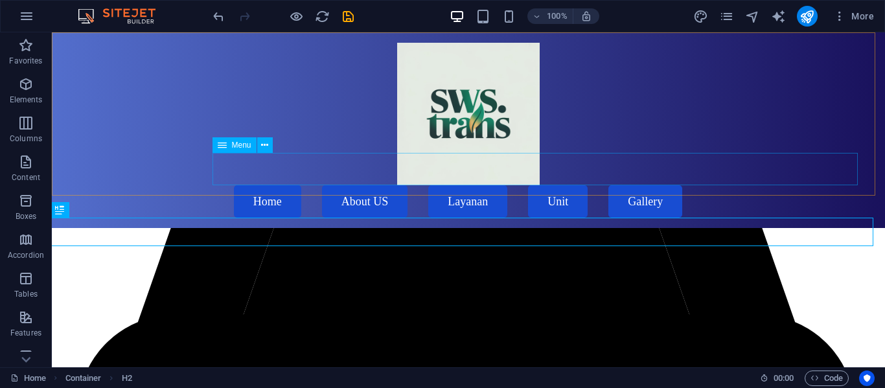
click at [303, 185] on nav "Home About US Layanan Unit Gallery" at bounding box center [469, 201] width 788 height 32
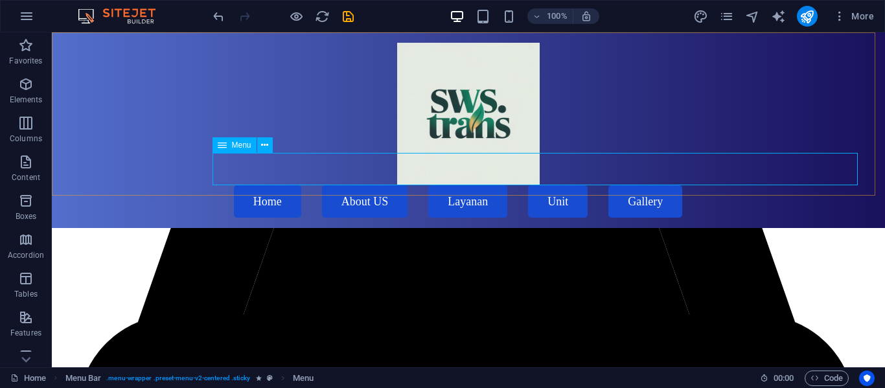
click at [325, 185] on nav "Home About US Layanan Unit Gallery" at bounding box center [469, 201] width 788 height 32
select select "search"
select select "default"
select select "search"
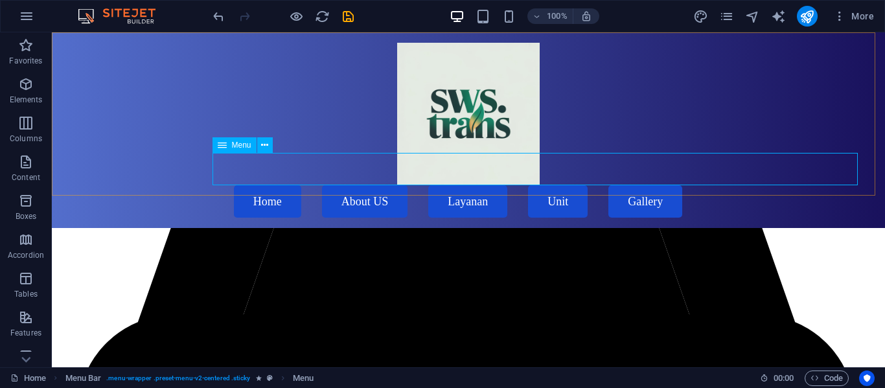
select select "default"
select select "search"
select select "default"
select select "search"
select select "default"
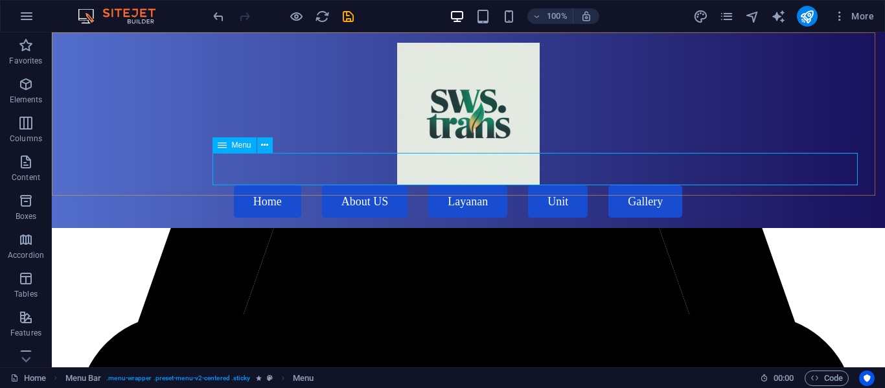
select select "default"
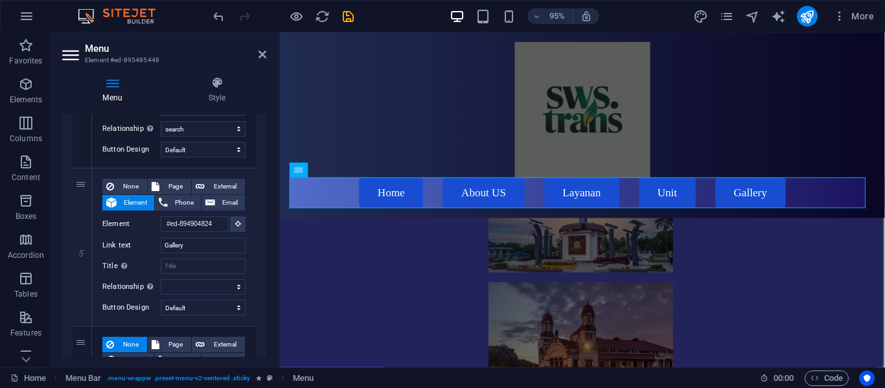
scroll to position [776, 0]
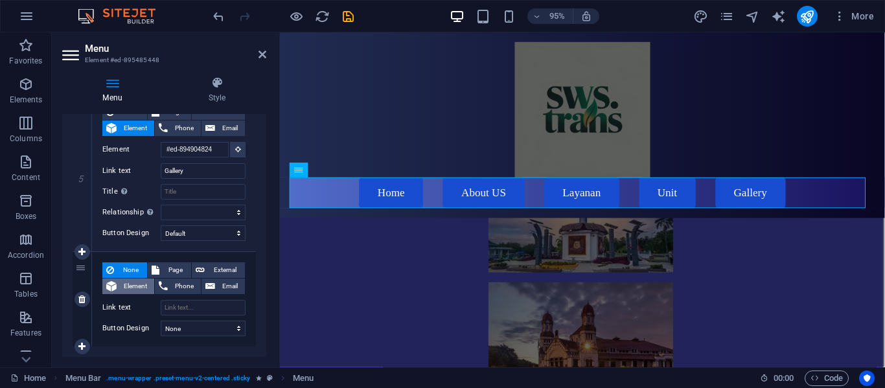
click at [133, 291] on span "Element" at bounding box center [136, 287] width 30 height 16
select select
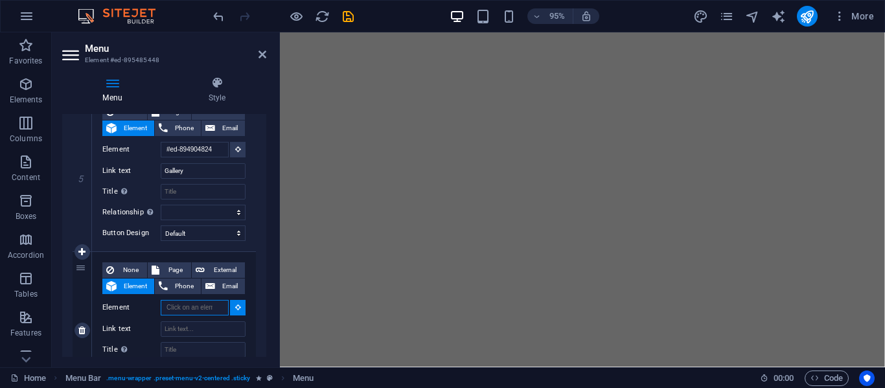
scroll to position [0, 2]
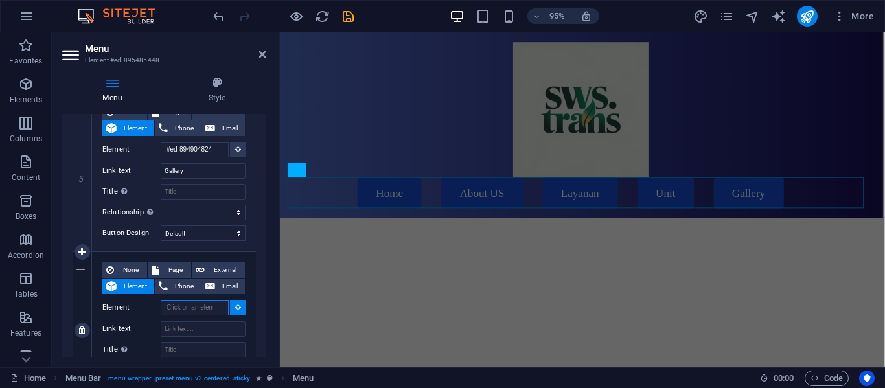
paste input "#ed-892767610"
type input "#ed-892767610"
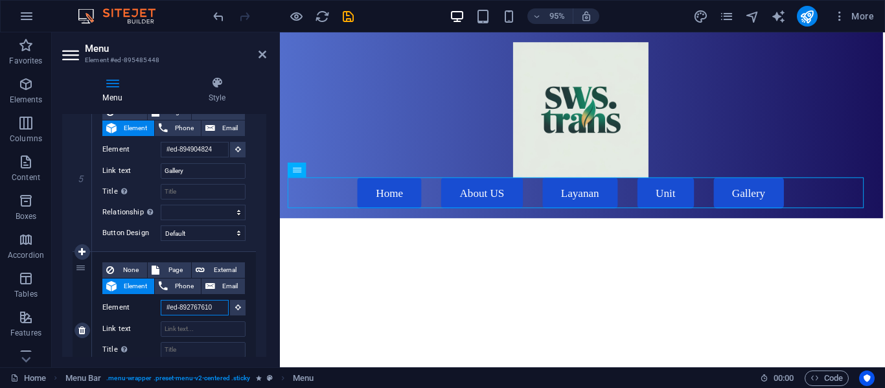
select select
type input "#ed-892767610"
select select
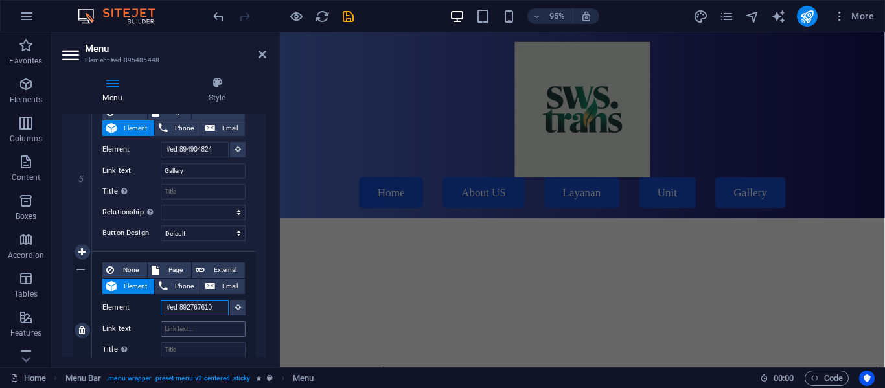
scroll to position [8112, 2]
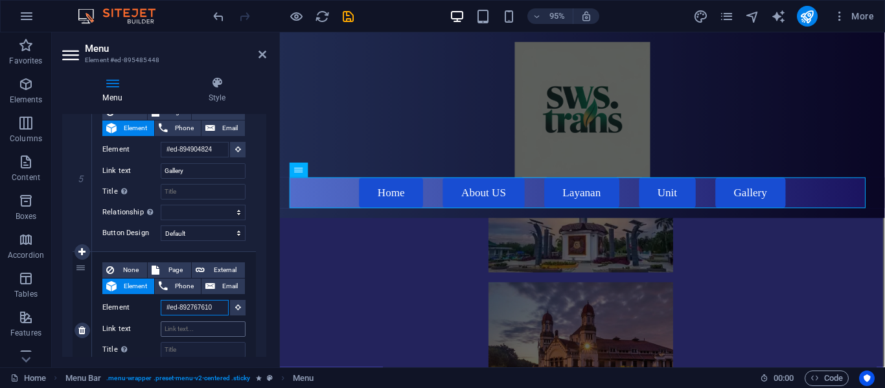
type input "#ed-892767610"
click at [181, 321] on input "Link text" at bounding box center [203, 329] width 85 height 16
type input "kontak"
select select
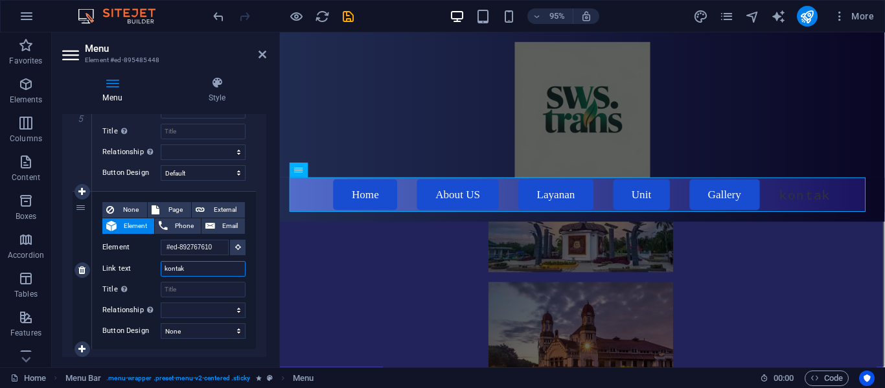
scroll to position [836, 0]
type input "kontak"
click at [194, 308] on select "alternate author bookmark external help license next nofollow noreferrer noopen…" at bounding box center [203, 310] width 85 height 16
select select "search"
click at [161, 302] on select "alternate author bookmark external help license next nofollow noreferrer noopen…" at bounding box center [203, 310] width 85 height 16
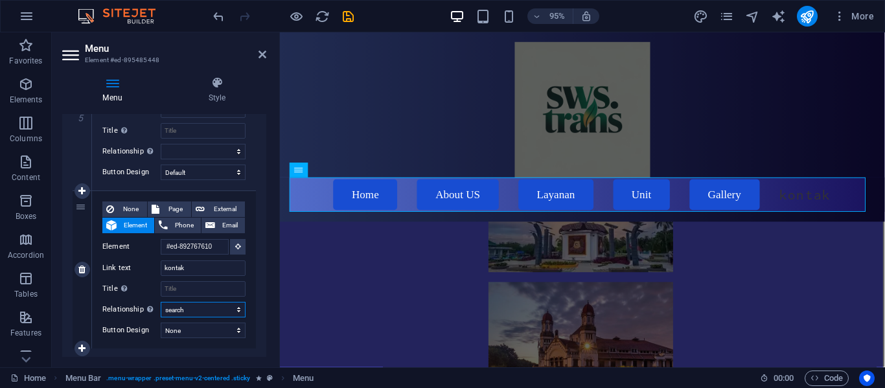
select select
click at [203, 323] on select "None Default Primary Secondary" at bounding box center [203, 331] width 85 height 16
select select "default"
click at [161, 323] on select "None Default Primary Secondary" at bounding box center [203, 331] width 85 height 16
select select
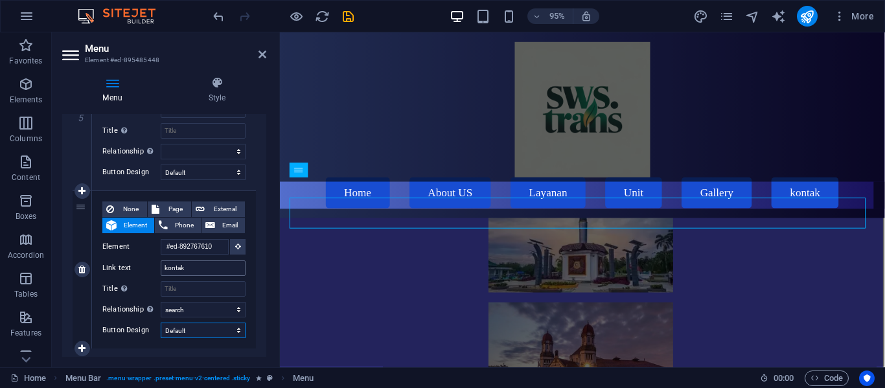
scroll to position [8112, 2]
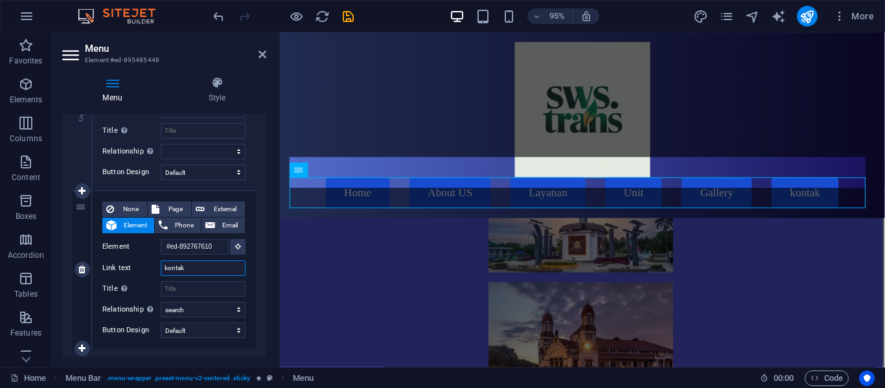
click at [207, 270] on input "kontak" at bounding box center [203, 268] width 85 height 16
type input "k"
select select
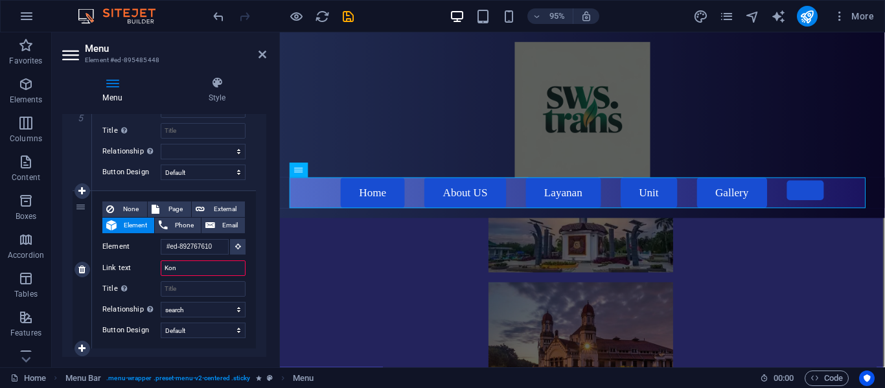
type input "Kont"
select select
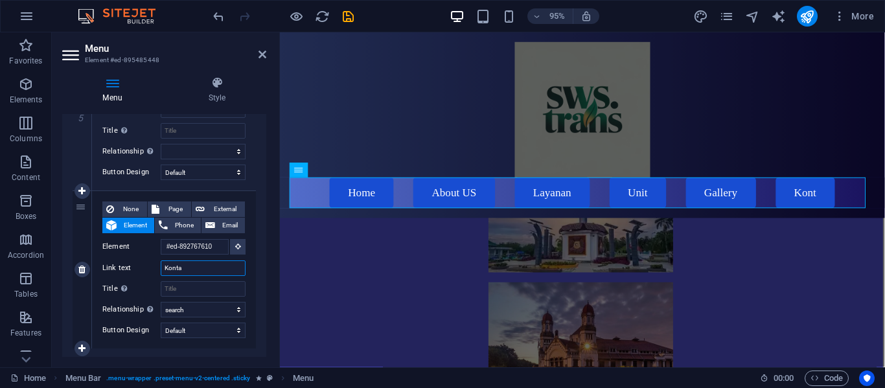
type input "Kontak"
select select
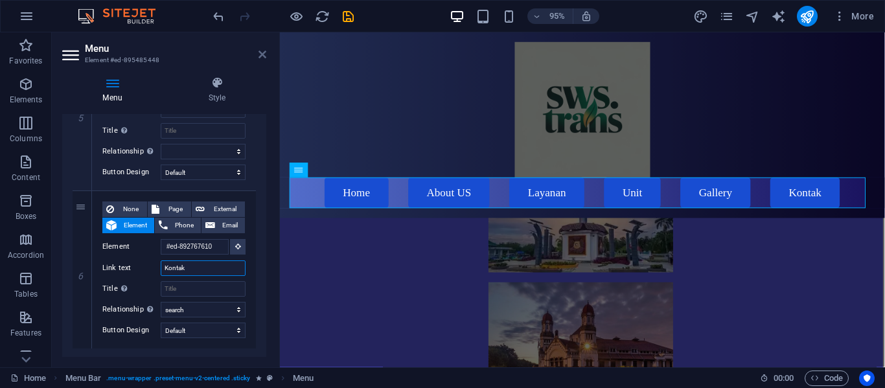
type input "Kontak"
click at [264, 58] on icon at bounding box center [263, 54] width 8 height 10
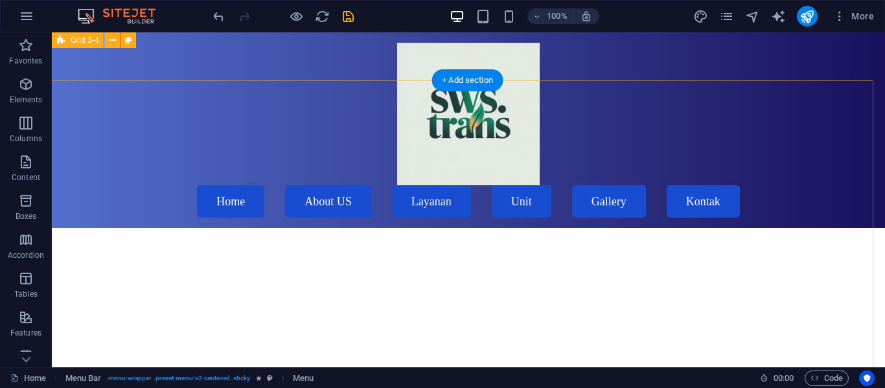
scroll to position [2641, 2]
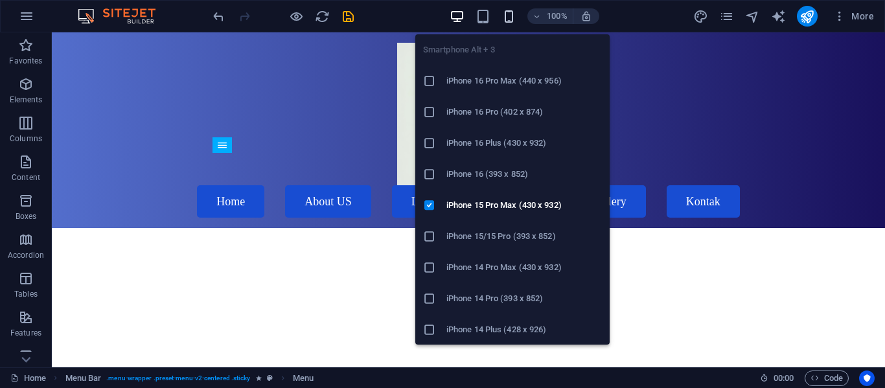
click at [510, 16] on icon "button" at bounding box center [508, 16] width 15 height 15
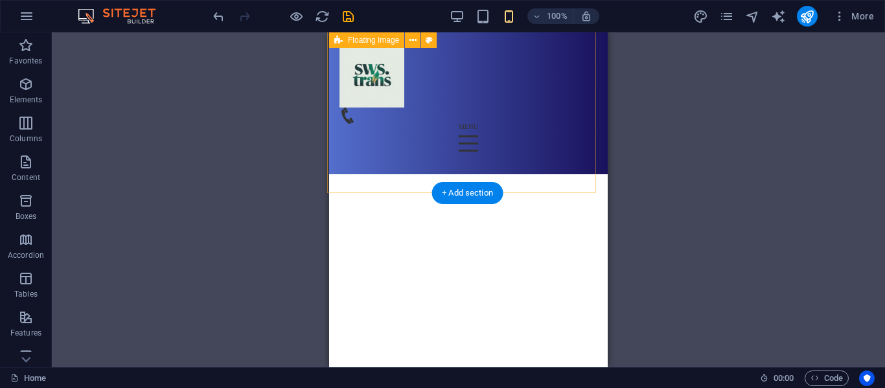
scroll to position [731, 2]
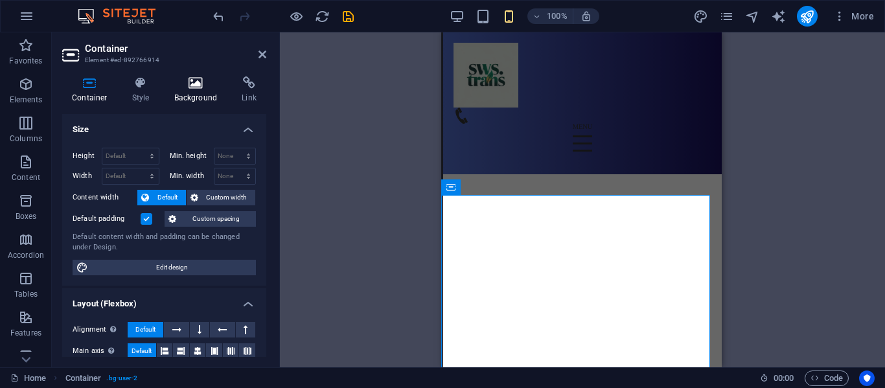
click at [204, 94] on h4 "Background" at bounding box center [199, 89] width 68 height 27
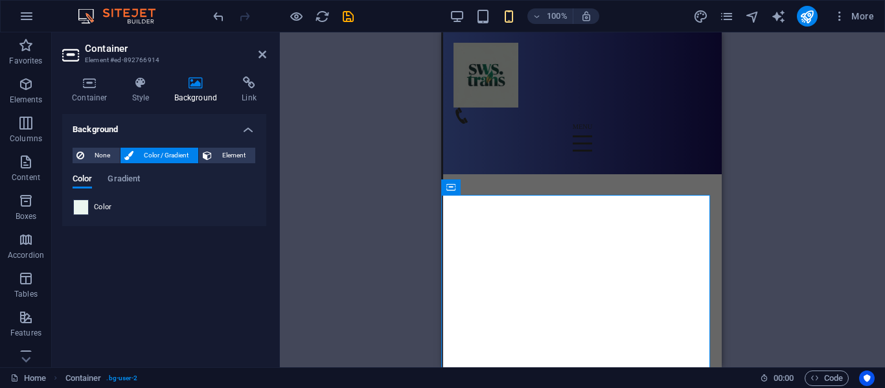
click at [86, 207] on span at bounding box center [81, 207] width 14 height 14
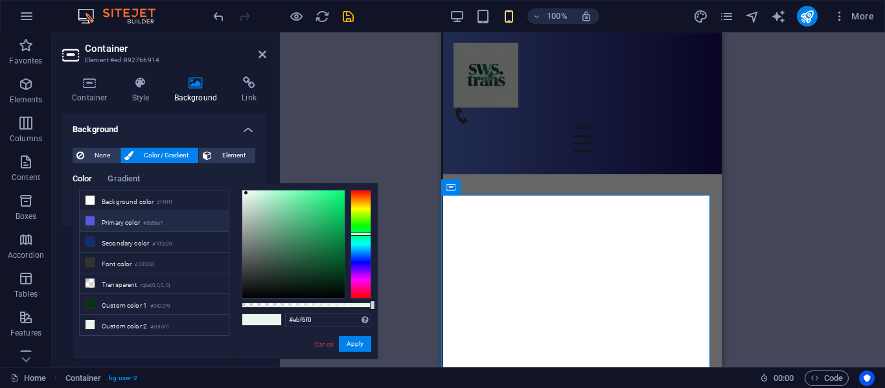
click at [139, 214] on li "Primary color #5858e7" at bounding box center [154, 221] width 149 height 21
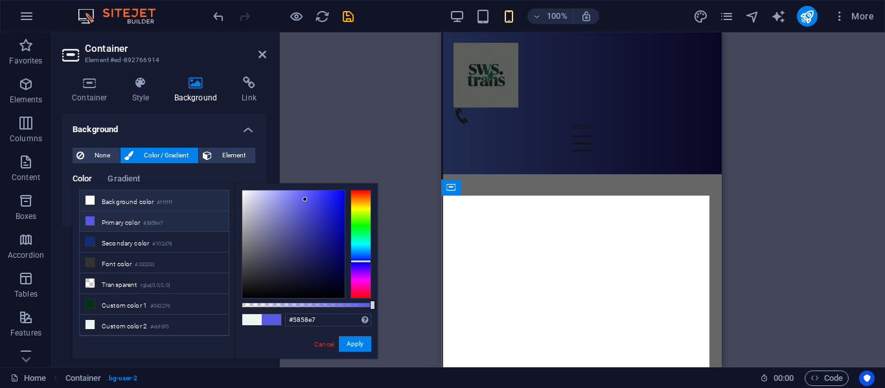
click at [155, 203] on li "Background color #ffffff" at bounding box center [154, 200] width 149 height 21
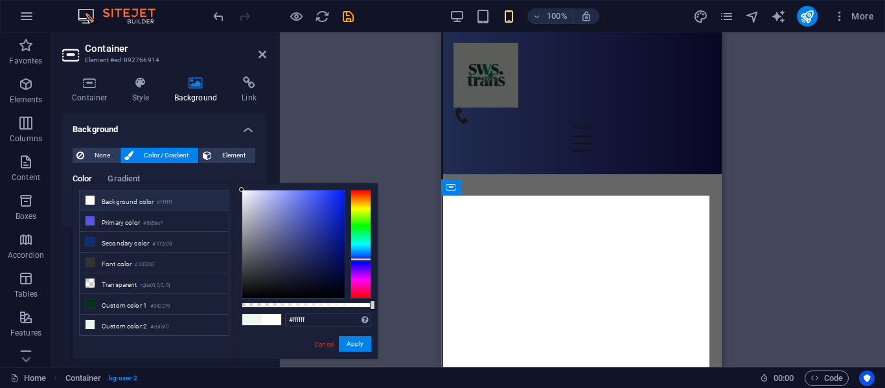
click at [366, 259] on div at bounding box center [361, 244] width 21 height 109
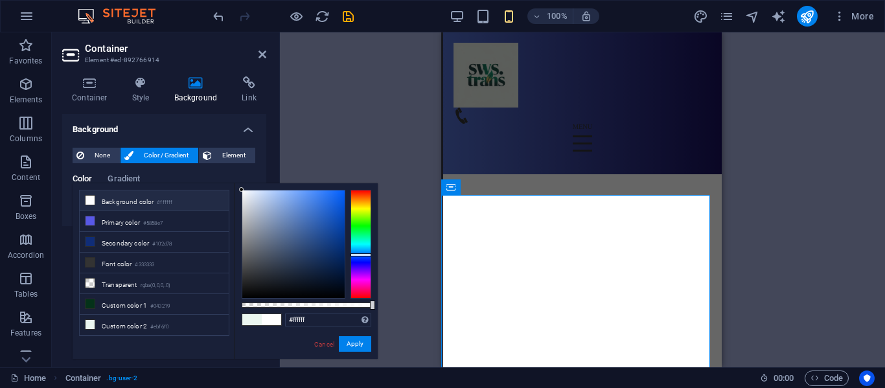
click at [366, 255] on div at bounding box center [361, 254] width 21 height 3
drag, startPoint x: 245, startPoint y: 192, endPoint x: 282, endPoint y: 198, distance: 38.0
click at [282, 198] on div at bounding box center [293, 244] width 102 height 108
type input "#8eb1ec"
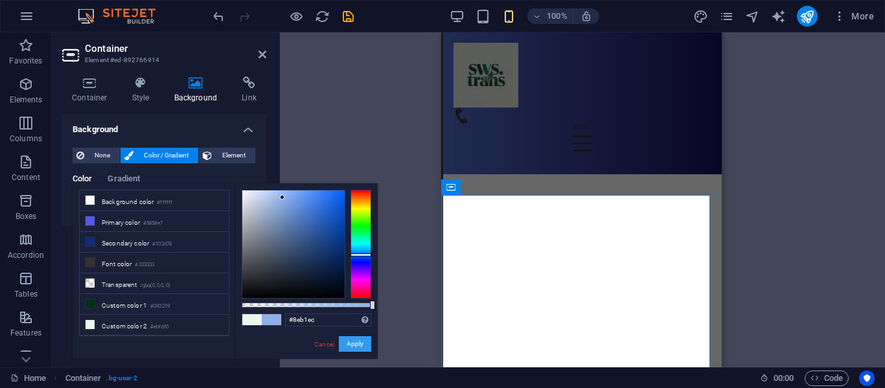
click at [354, 345] on button "Apply" at bounding box center [355, 344] width 32 height 16
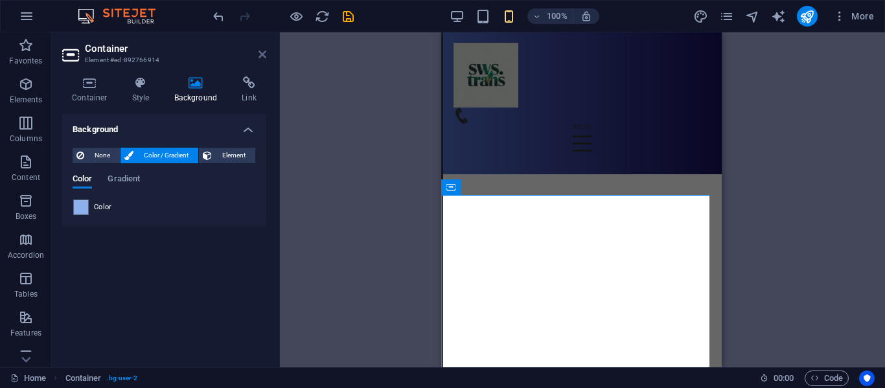
click at [261, 51] on icon at bounding box center [263, 54] width 8 height 10
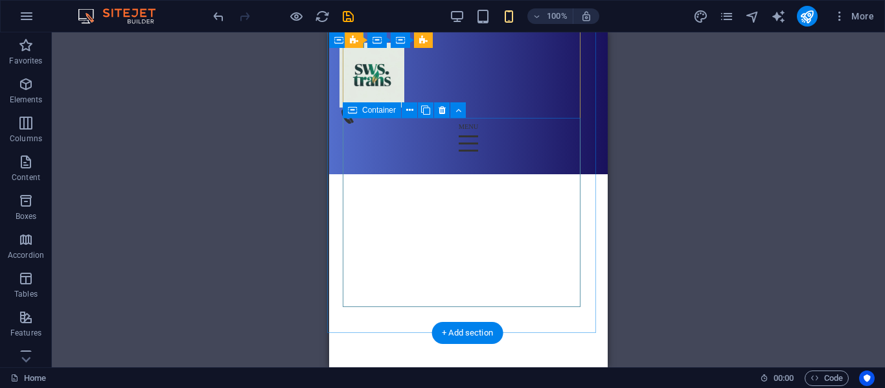
scroll to position [1751, 2]
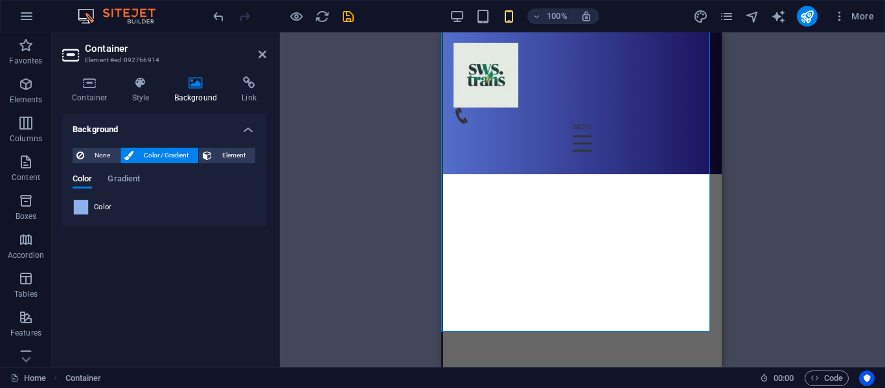
click at [83, 207] on span at bounding box center [81, 207] width 14 height 14
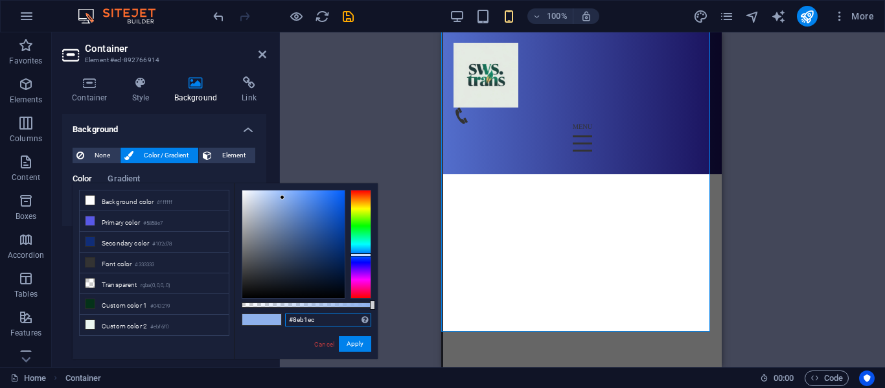
click at [316, 319] on input "#8eb1ec" at bounding box center [328, 320] width 86 height 13
click at [319, 114] on div "Drag here to replace the existing content. Press “Ctrl” if you want to create a…" at bounding box center [582, 199] width 605 height 335
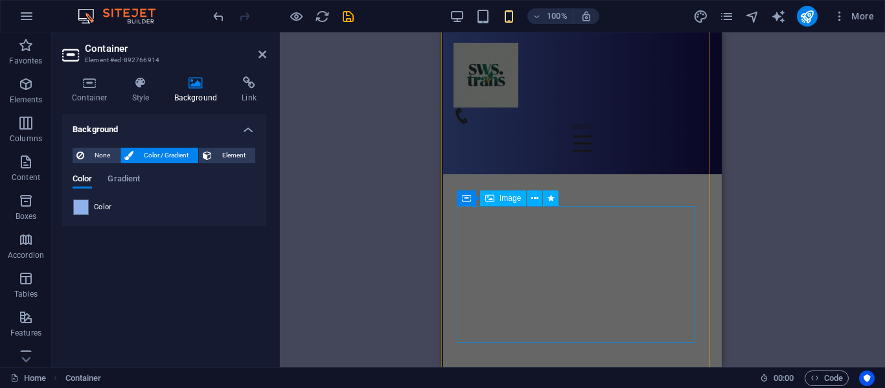
scroll to position [2423, 2]
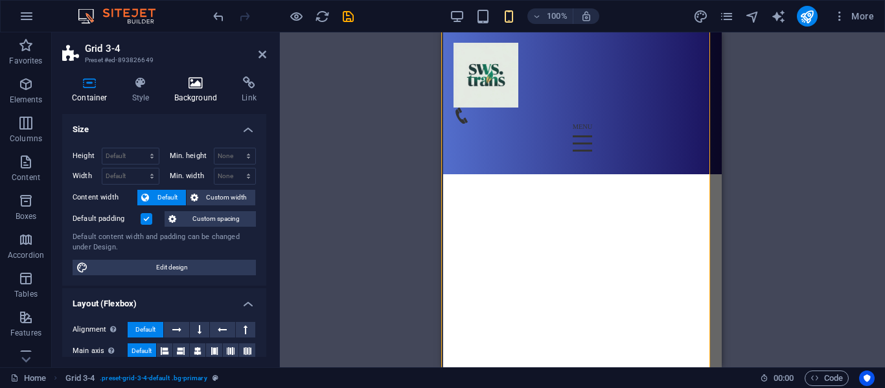
click at [213, 85] on icon at bounding box center [196, 82] width 63 height 13
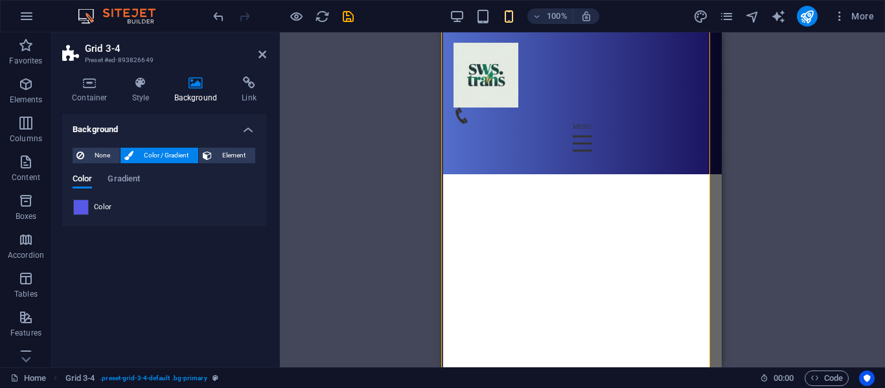
click at [84, 209] on span at bounding box center [81, 207] width 14 height 14
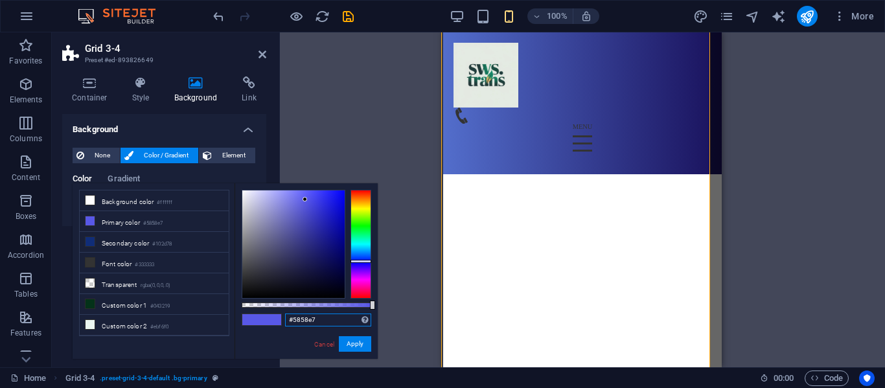
click at [330, 323] on input "#5858e7" at bounding box center [328, 320] width 86 height 13
paste input "8eb1ec"
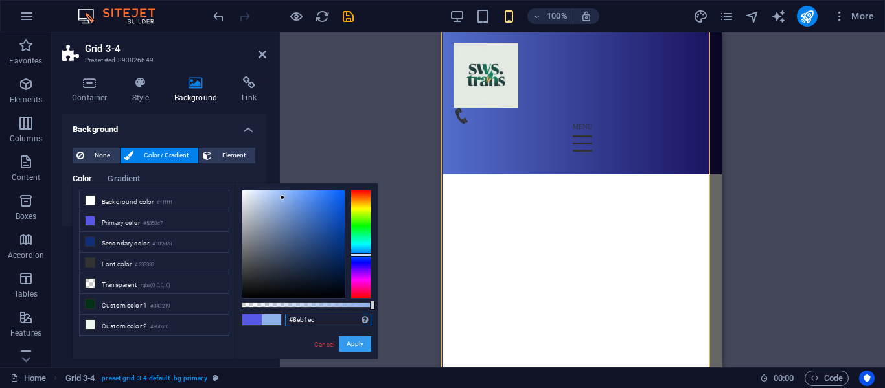
type input "#8eb1ec"
click at [363, 345] on button "Apply" at bounding box center [355, 344] width 32 height 16
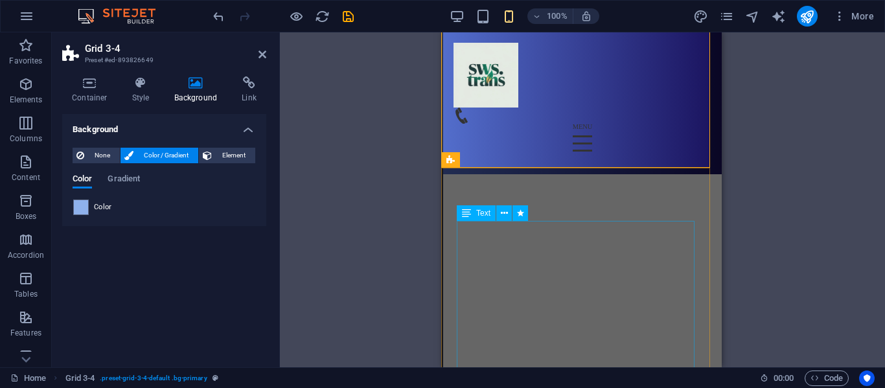
scroll to position [3345, 2]
click at [373, 263] on div "Drag here to replace the existing content. Press “Ctrl” if you want to create a…" at bounding box center [582, 199] width 605 height 335
click at [264, 52] on icon at bounding box center [263, 54] width 8 height 10
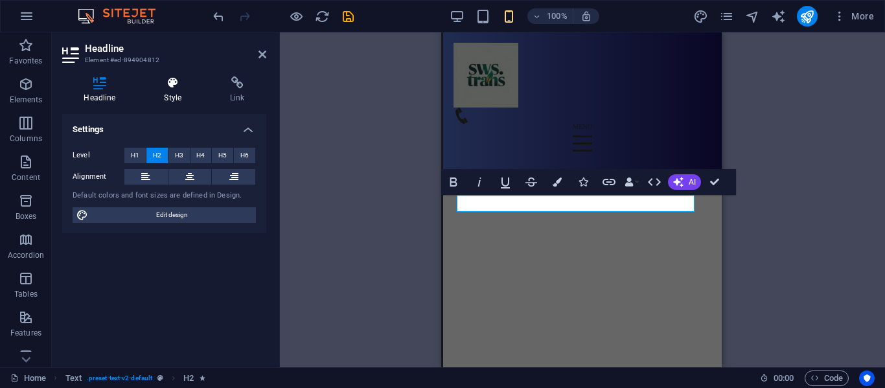
click at [196, 86] on icon at bounding box center [173, 82] width 61 height 13
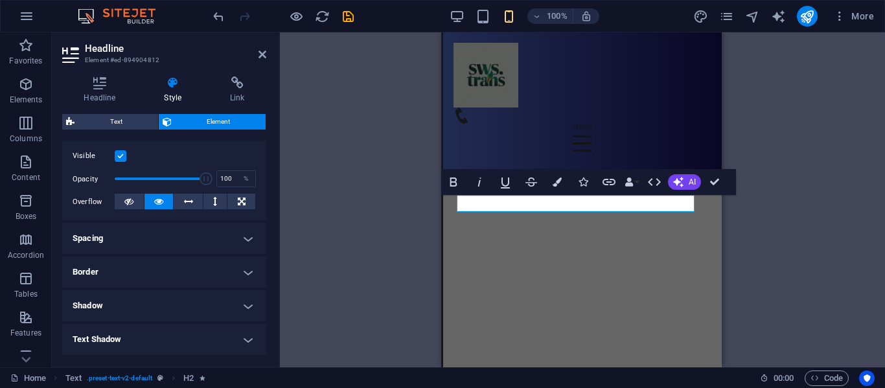
scroll to position [331, 0]
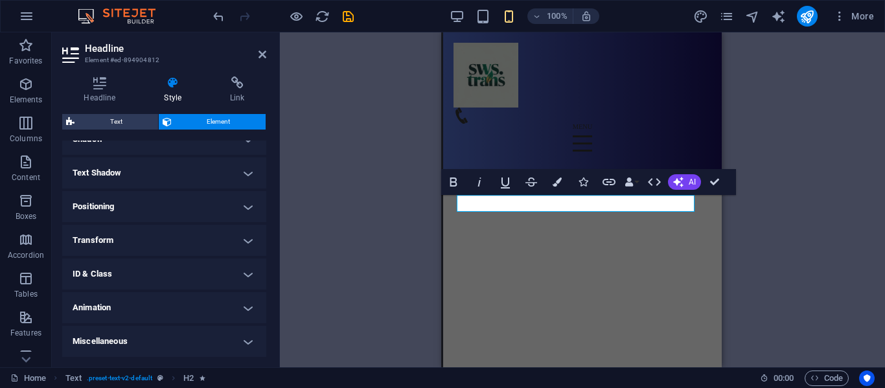
click at [194, 305] on h4 "Animation" at bounding box center [164, 307] width 204 height 31
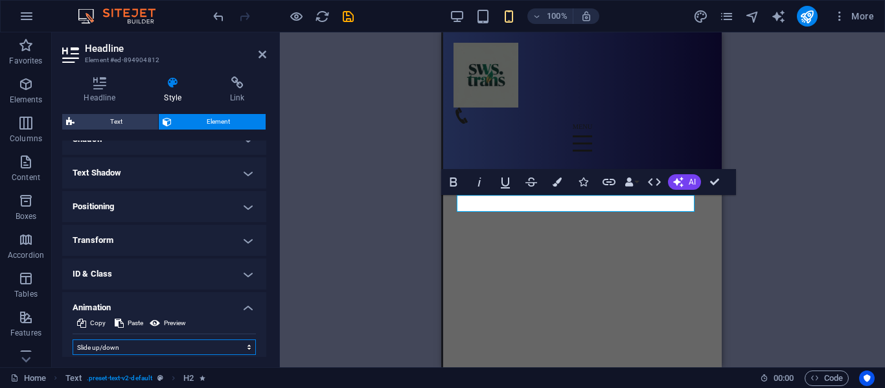
click at [176, 340] on select "Don't animate Show / Hide Slide up/down Zoom in/out Slide left to right Slide r…" at bounding box center [164, 348] width 183 height 16
select select "move-left-to-right"
click at [73, 340] on select "Don't animate Show / Hide Slide up/down Zoom in/out Slide left to right Slide r…" at bounding box center [164, 348] width 183 height 16
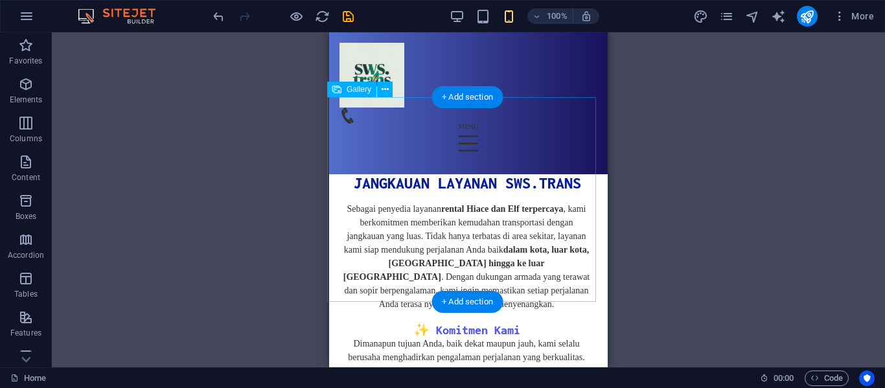
scroll to position [6188, 2]
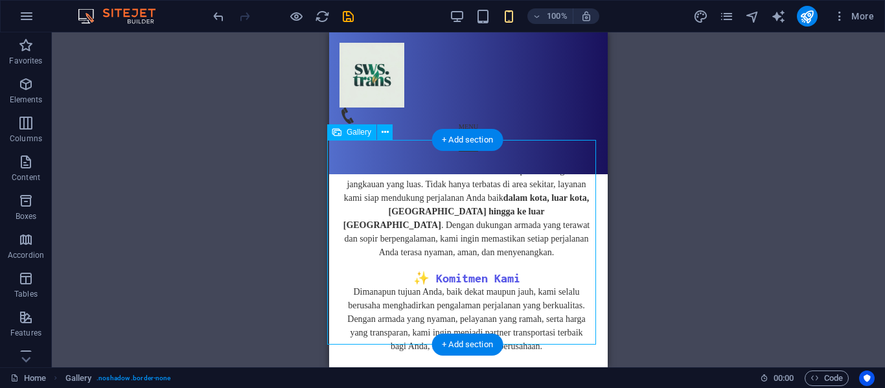
scroll to position [6144, 2]
select select "4"
select select "%"
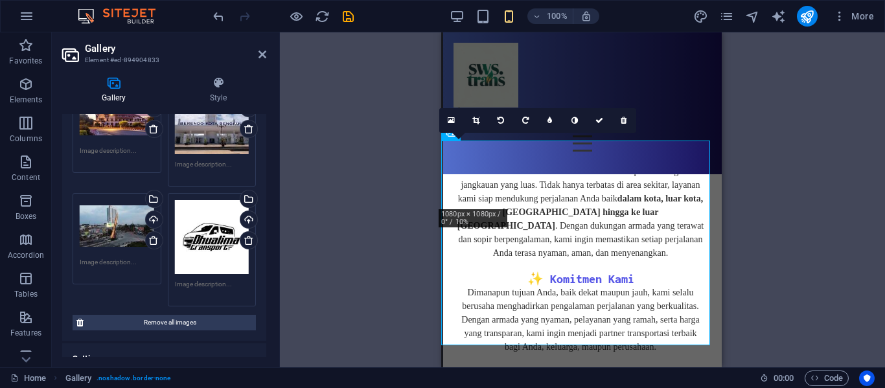
scroll to position [746, 0]
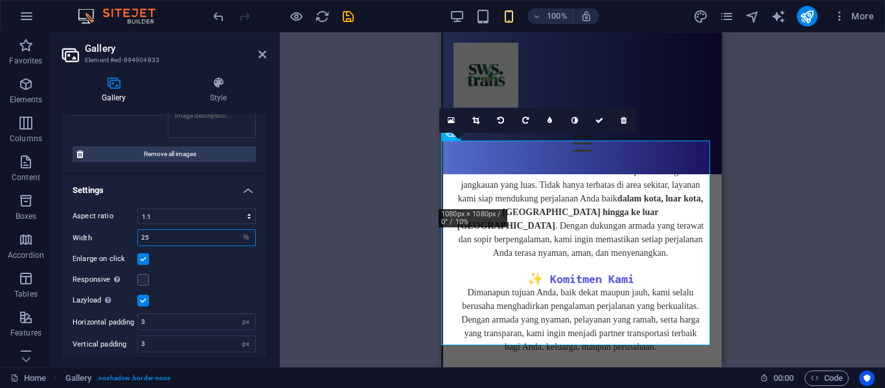
click at [198, 230] on input "25" at bounding box center [196, 238] width 117 height 16
type input "2"
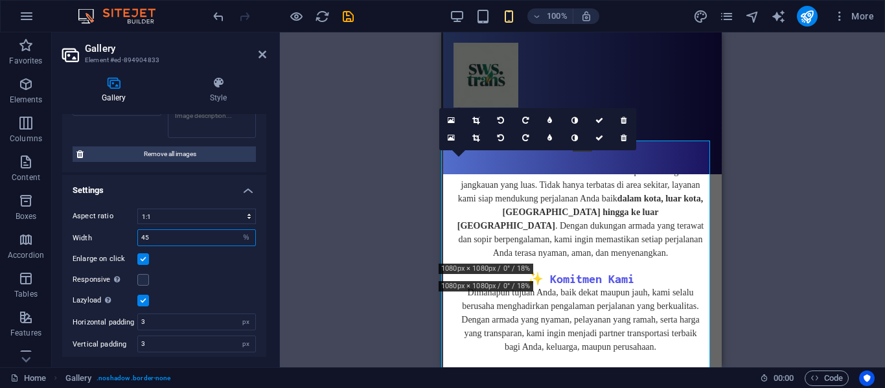
type input "45"
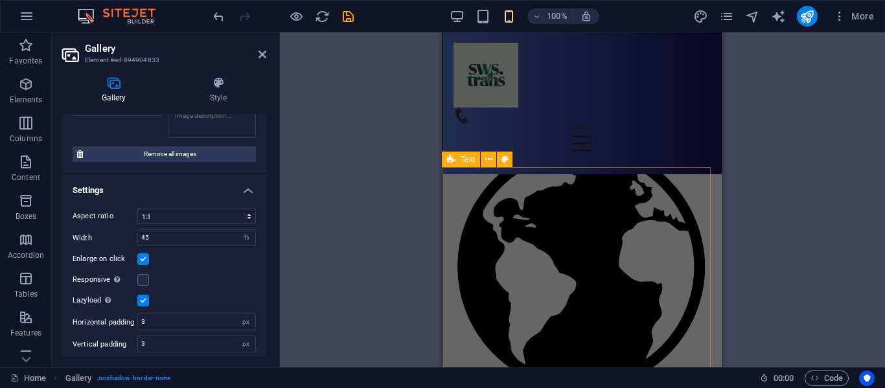
scroll to position [5873, 1]
click at [259, 53] on icon at bounding box center [263, 54] width 8 height 10
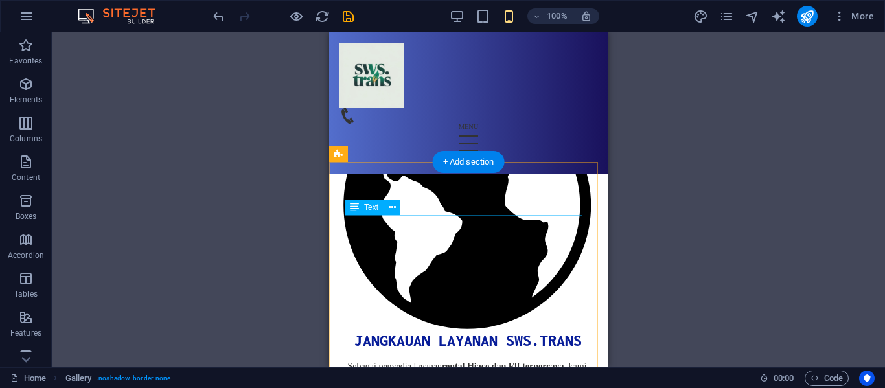
scroll to position [5850, 0]
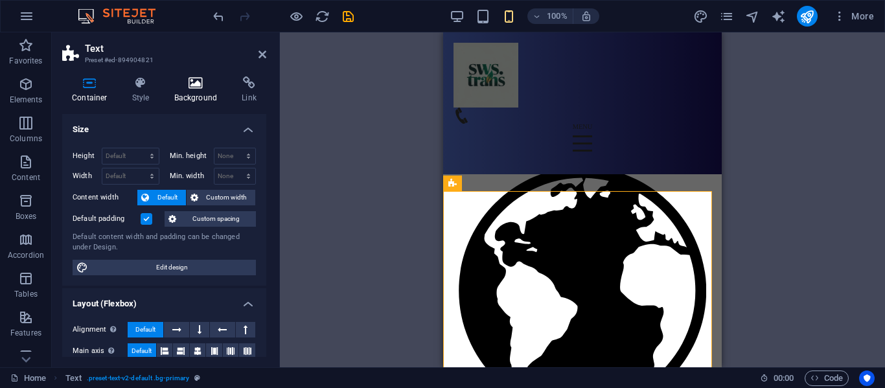
click at [207, 98] on h4 "Background" at bounding box center [199, 89] width 68 height 27
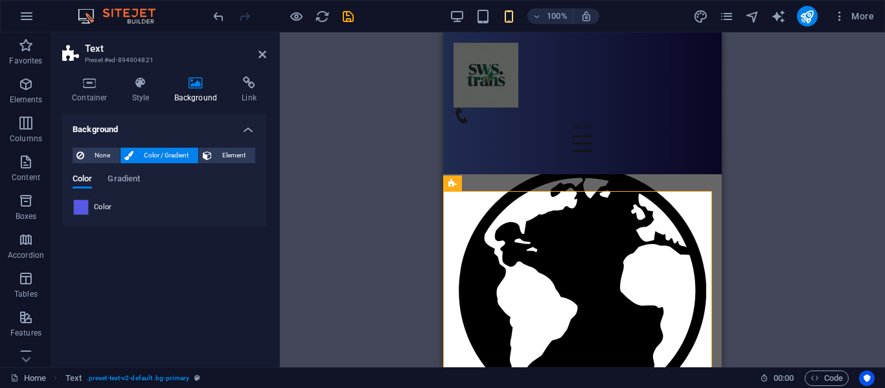
click at [75, 207] on span at bounding box center [81, 207] width 14 height 14
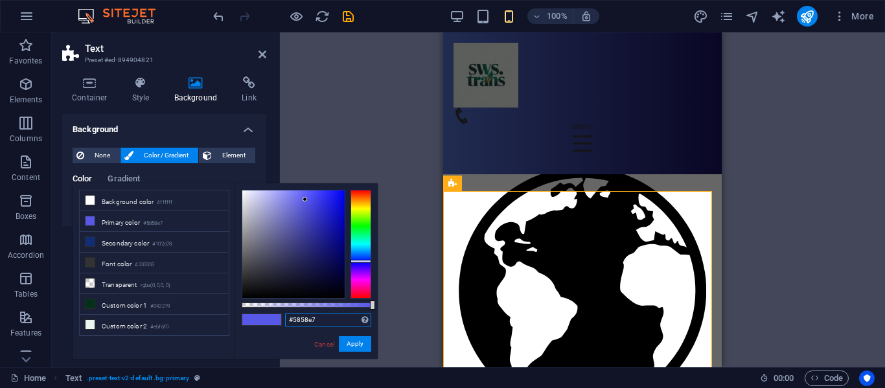
click at [309, 321] on input "#5858e7" at bounding box center [328, 320] width 86 height 13
paste input "8eb1ec"
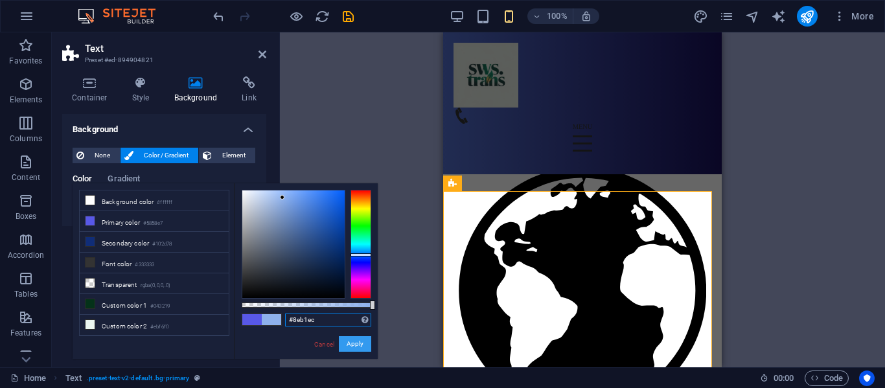
type input "#8eb1ec"
click at [354, 346] on button "Apply" at bounding box center [355, 344] width 32 height 16
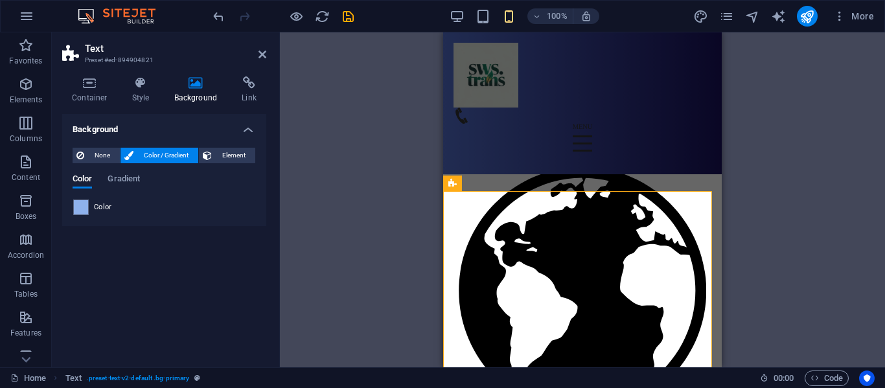
drag, startPoint x: 353, startPoint y: 277, endPoint x: 256, endPoint y: 54, distance: 242.6
click at [256, 54] on aside "Text Preset #ed-894904821 Container Style Background Link Size Height Default p…" at bounding box center [166, 199] width 228 height 335
click at [256, 54] on header "Text Preset #ed-894904821" at bounding box center [164, 49] width 204 height 34
click at [264, 56] on icon at bounding box center [263, 54] width 8 height 10
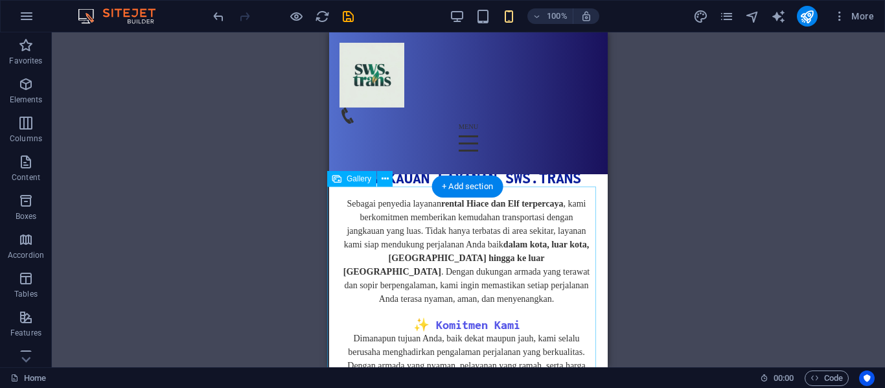
scroll to position [6099, 2]
